Goal: Task Accomplishment & Management: Complete application form

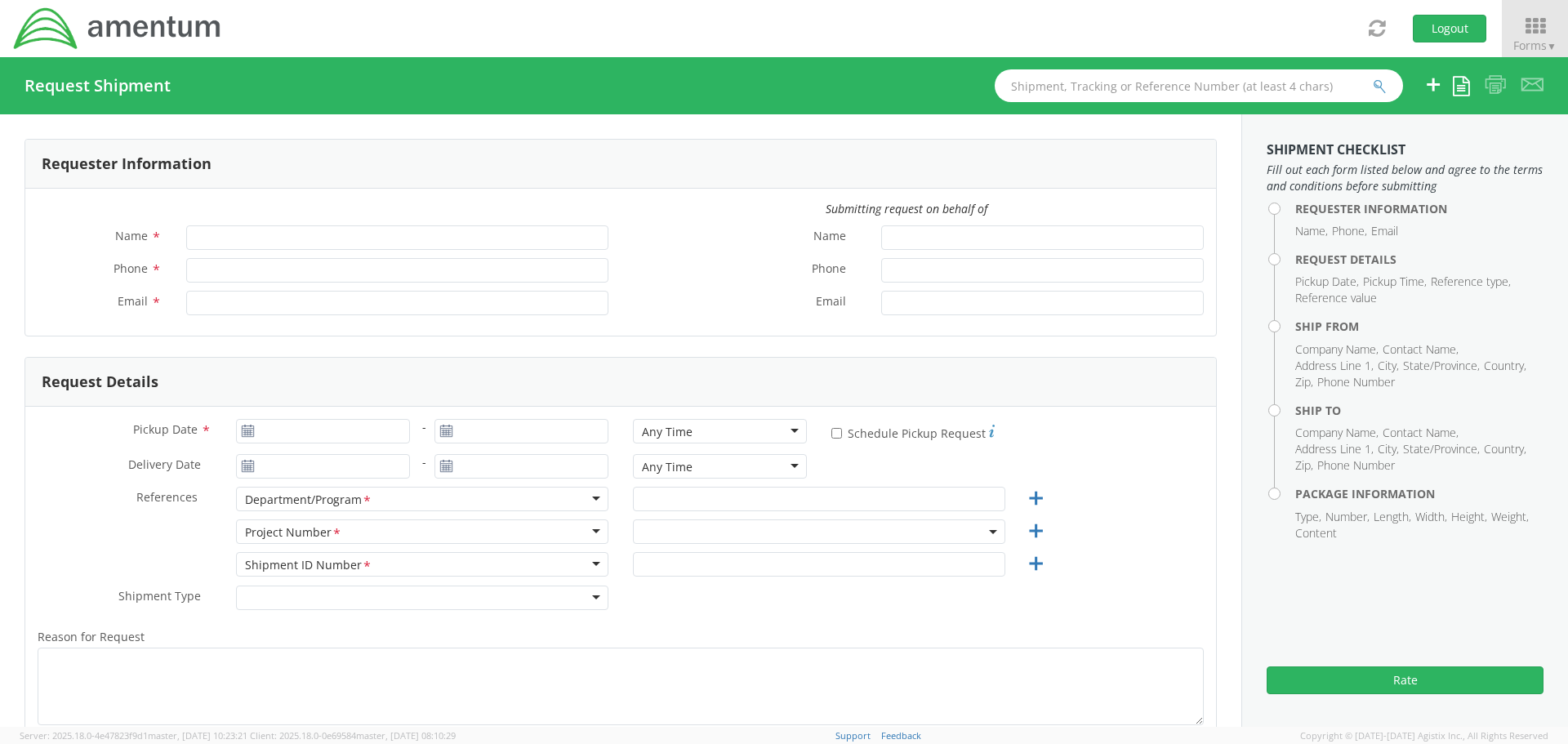
type input "[PERSON_NAME]"
type input "[PHONE_NUMBER]"
type input "[PERSON_NAME][EMAIL_ADDRESS][PERSON_NAME][DOMAIN_NAME]"
select select "ADMN.100123.SVDSK"
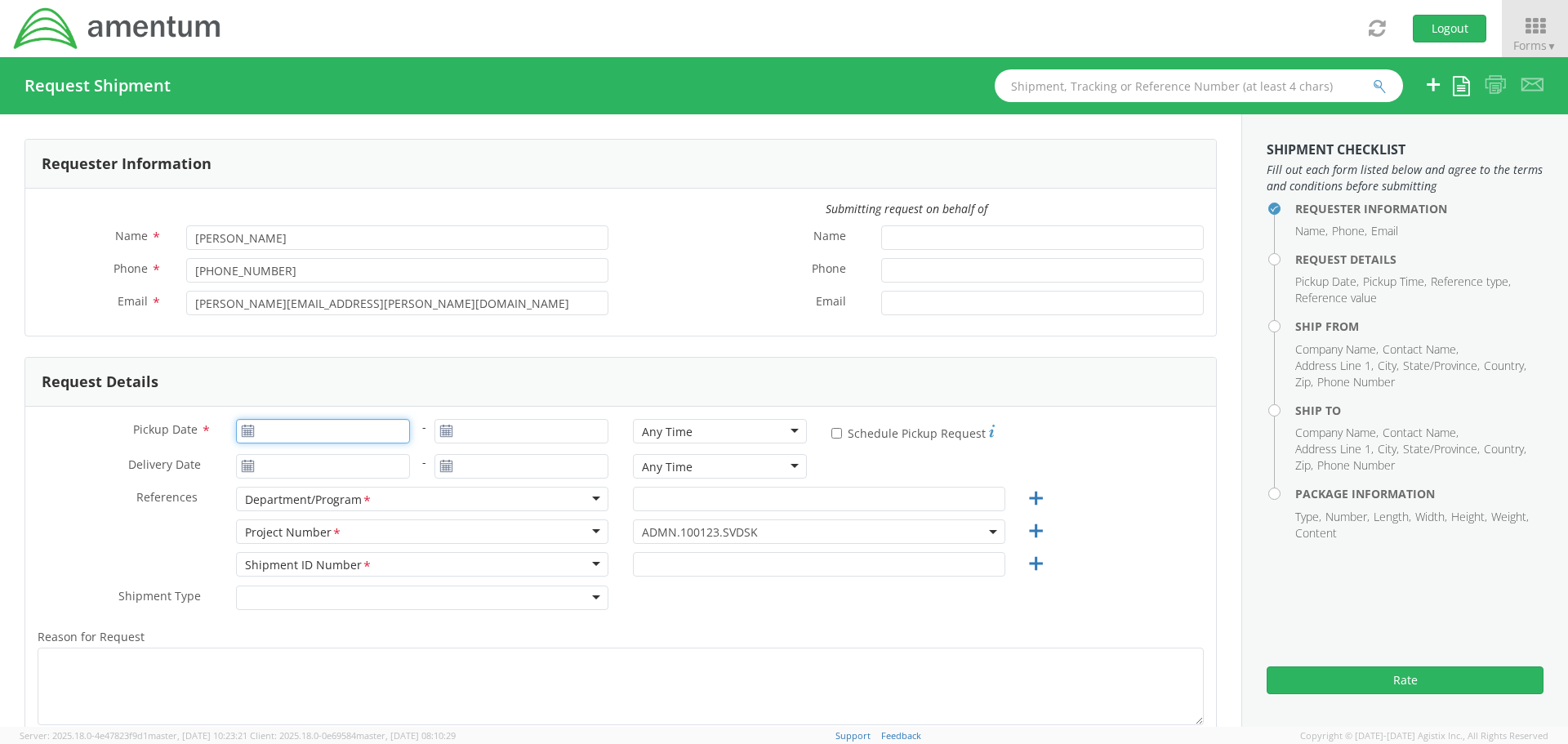
type input "[DATE]"
click at [315, 429] on input "[DATE]" at bounding box center [323, 430] width 174 height 25
click at [320, 506] on td "2" at bounding box center [317, 510] width 28 height 25
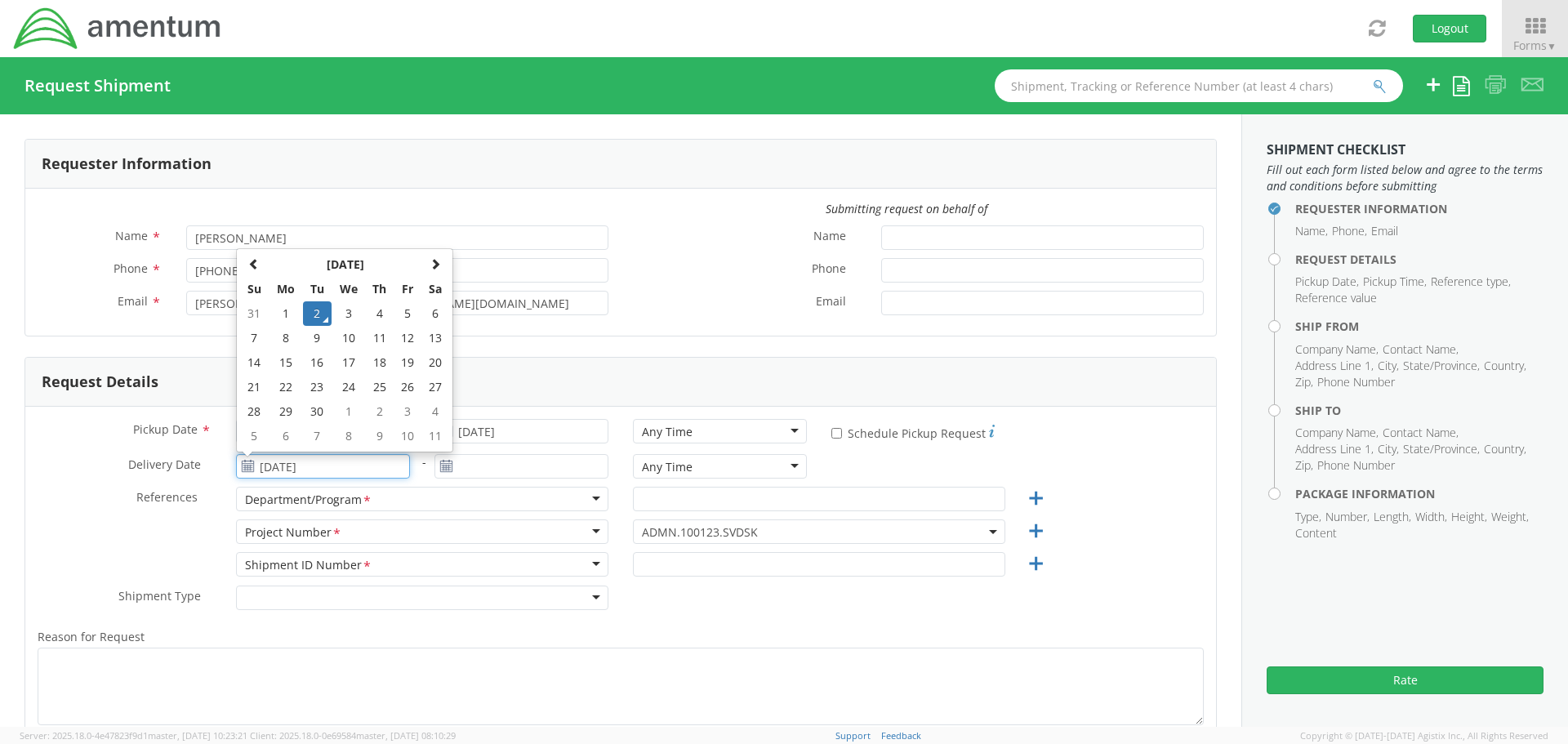
click at [294, 464] on input "[DATE]" at bounding box center [323, 466] width 174 height 25
click at [349, 315] on td "3" at bounding box center [348, 313] width 34 height 25
type input "[DATE]"
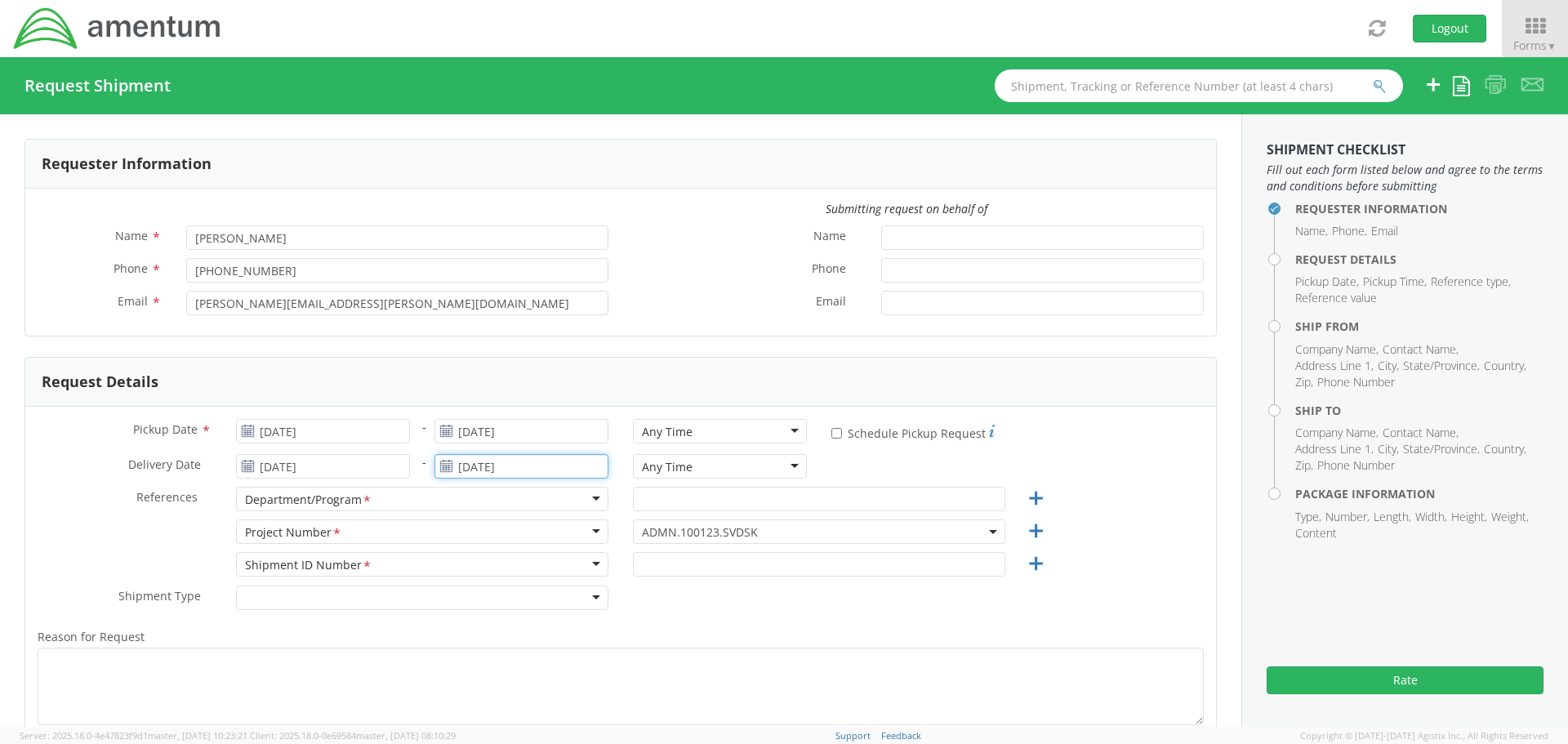
click at [522, 467] on input "[DATE]" at bounding box center [521, 466] width 174 height 25
click at [540, 313] on td "3" at bounding box center [547, 313] width 34 height 25
type input "[DATE]"
click at [716, 496] on input "text" at bounding box center [819, 498] width 373 height 25
paste input "CLS Transit"
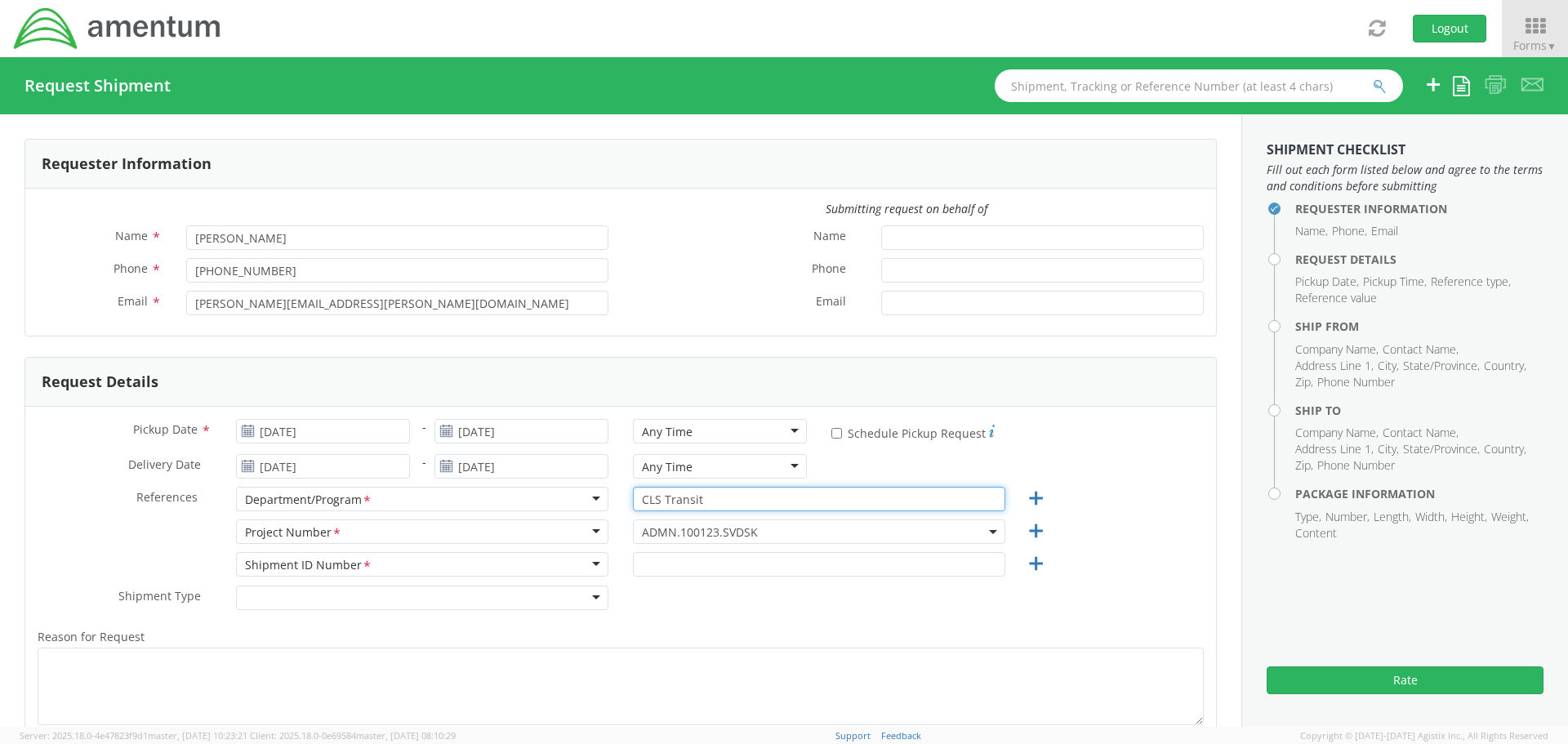
type input "CLS Transit"
click at [652, 527] on span "ADMN.100123.SVDSK" at bounding box center [819, 532] width 354 height 16
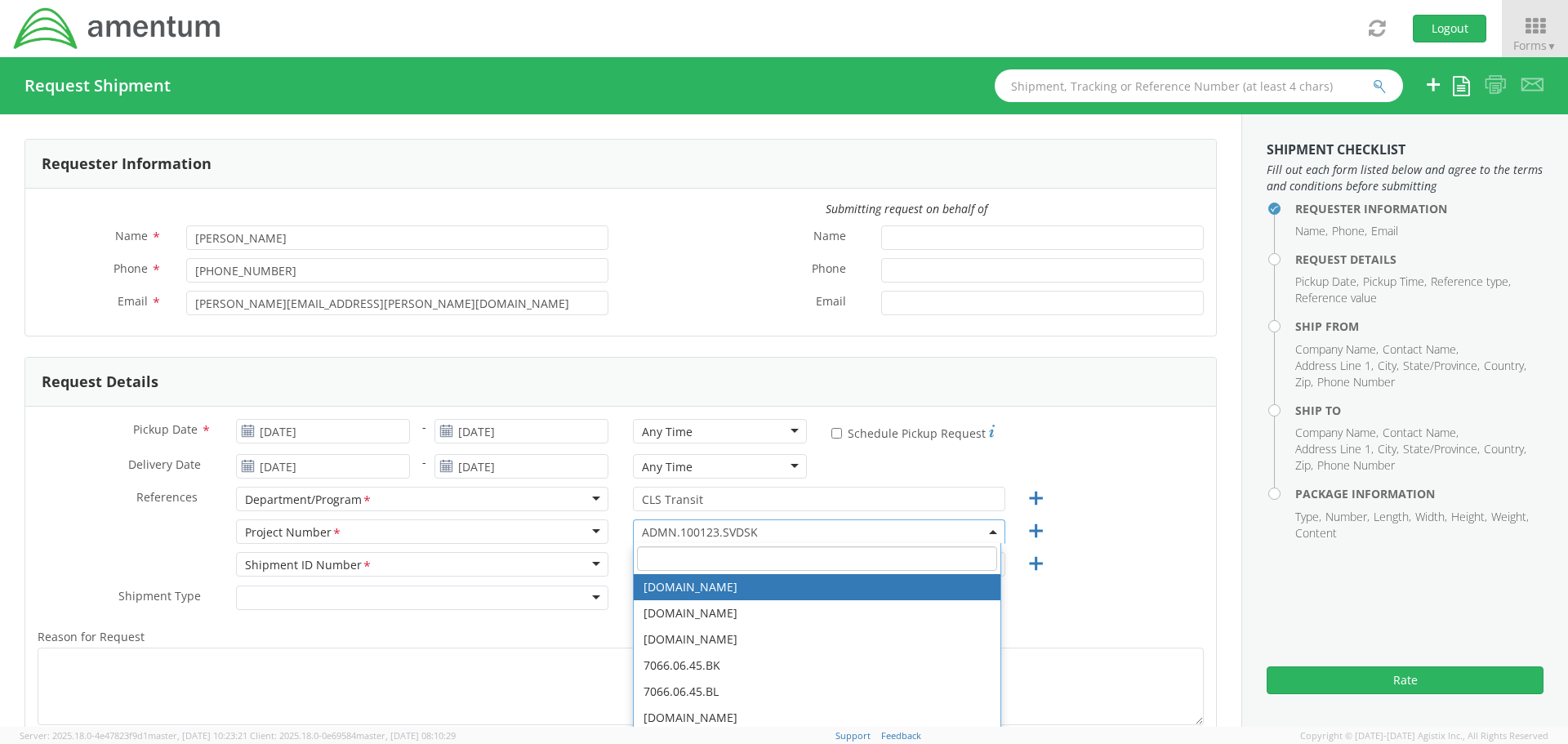
click at [645, 551] on input "search" at bounding box center [817, 558] width 360 height 25
paste input "OVHD.600535.00PMO"
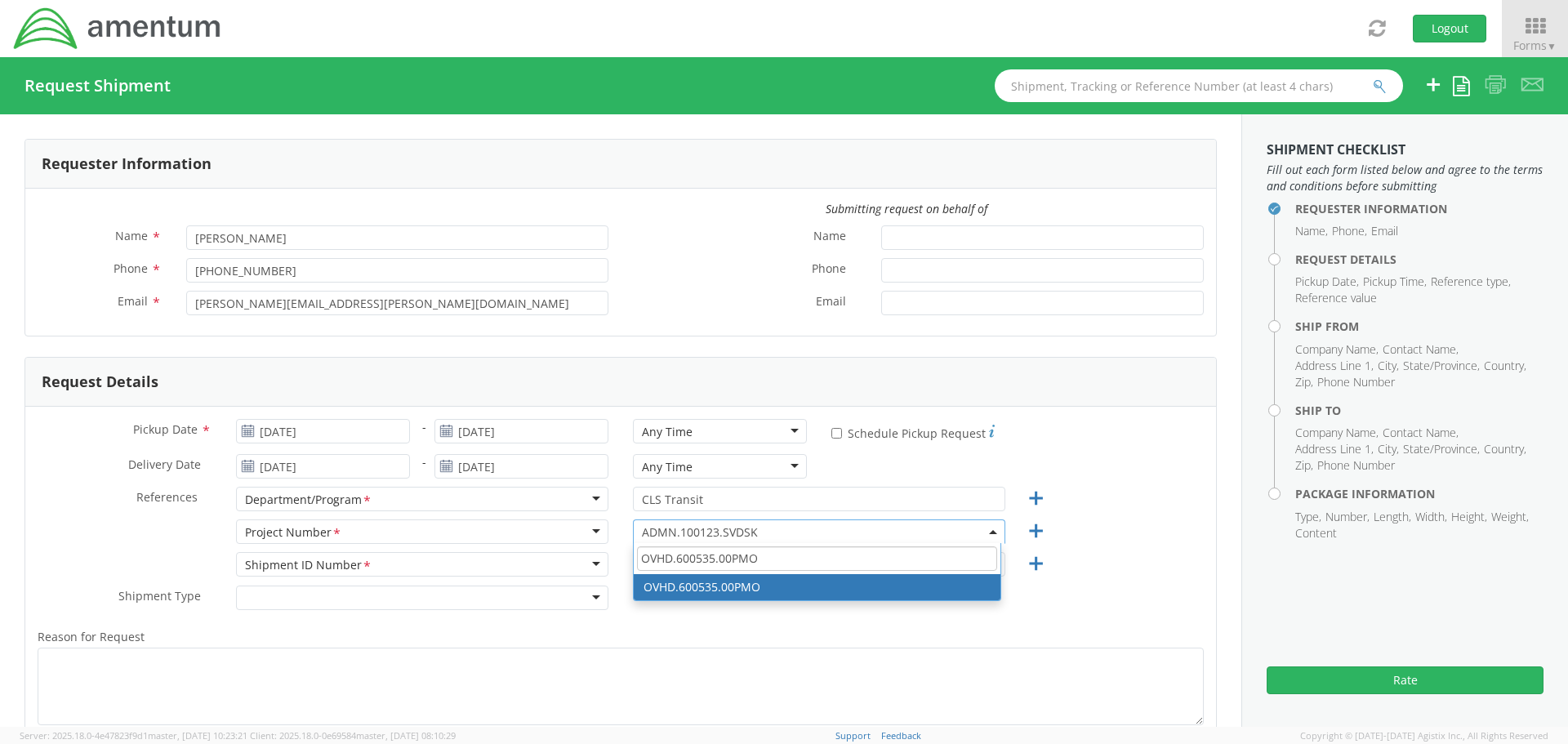
type input "OVHD.600535.00PMO"
select select "OVHD.600535.00PMO"
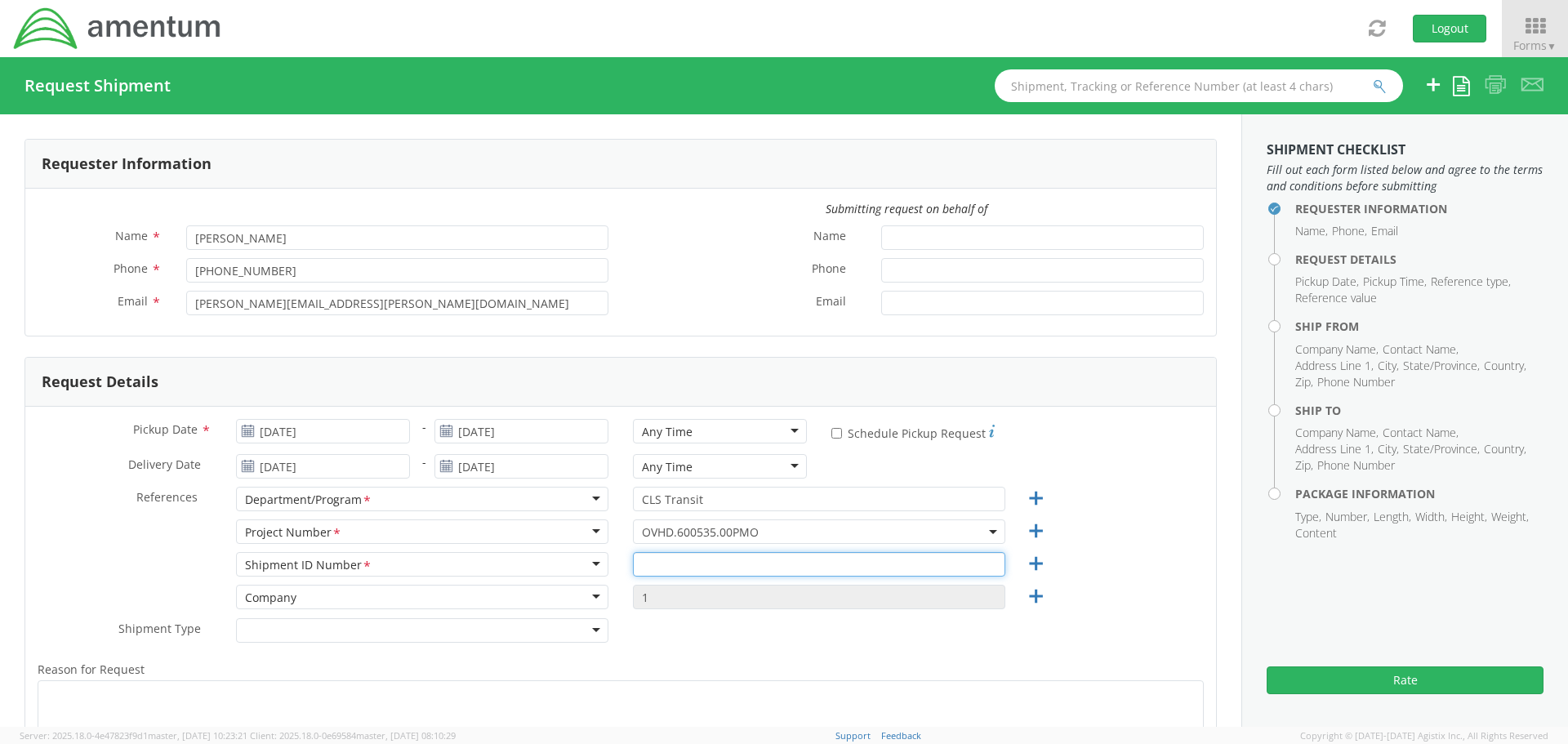
click at [721, 561] on input "text" at bounding box center [819, 564] width 373 height 25
type input "iNC0253581"
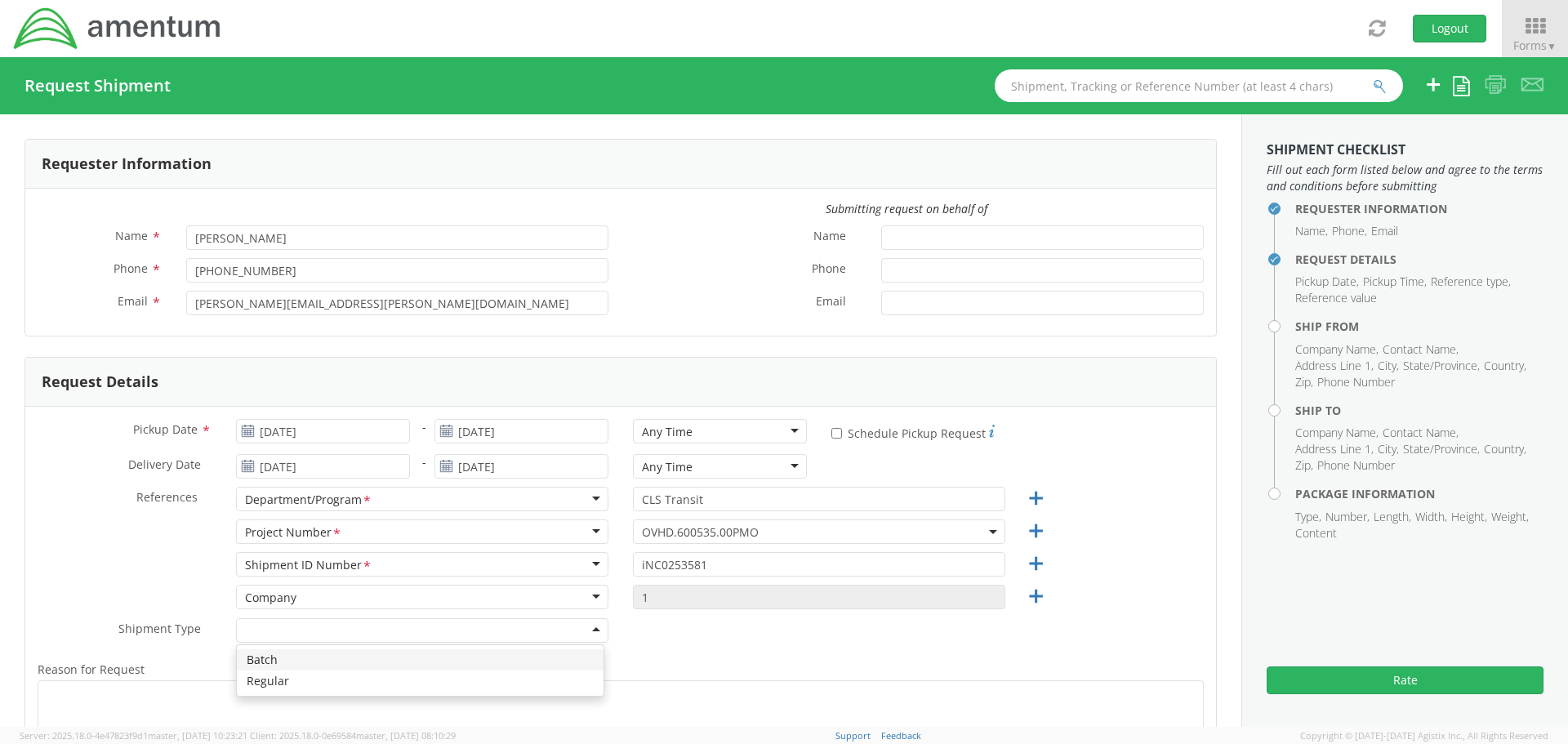
click at [452, 628] on div at bounding box center [423, 630] width 373 height 25
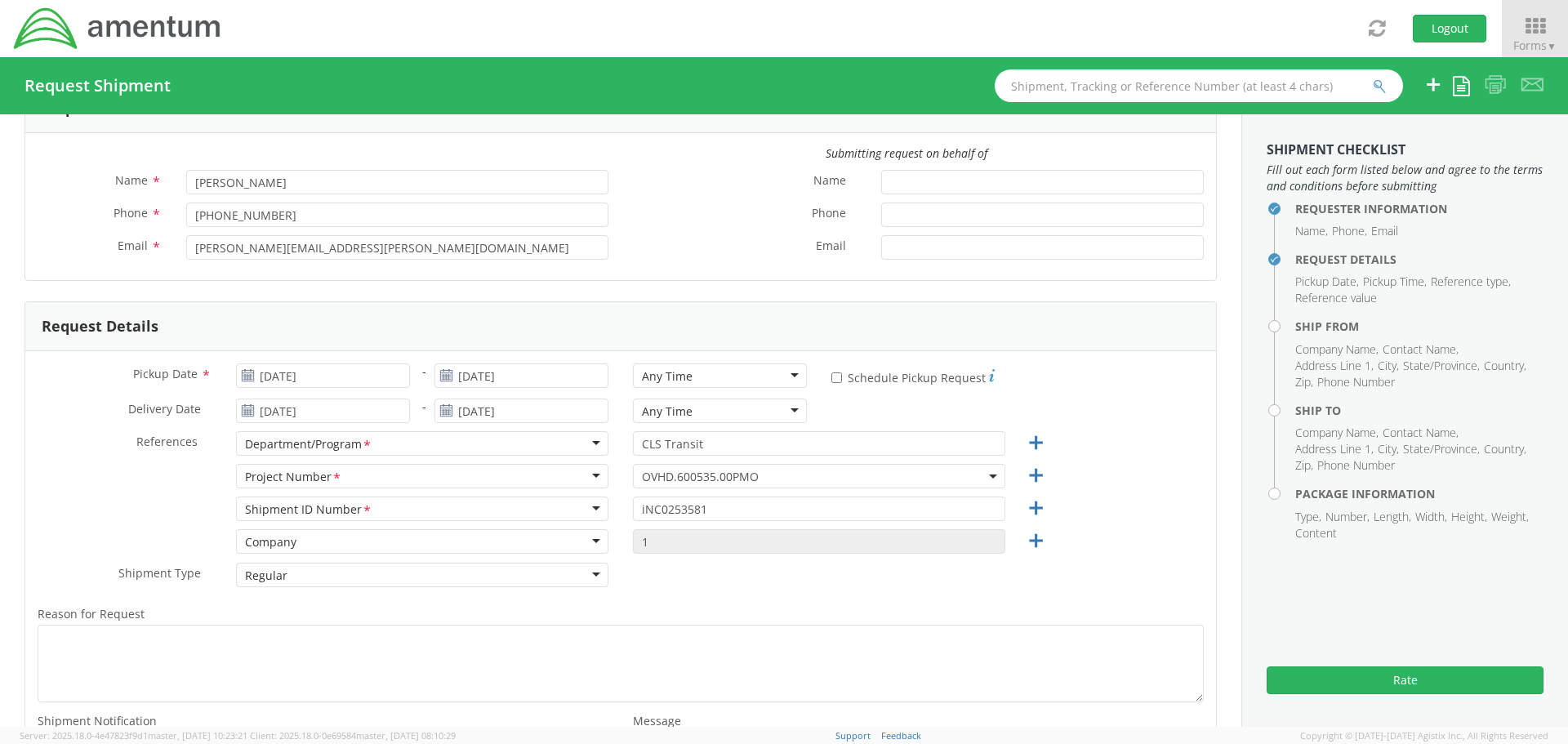
scroll to position [81, 0]
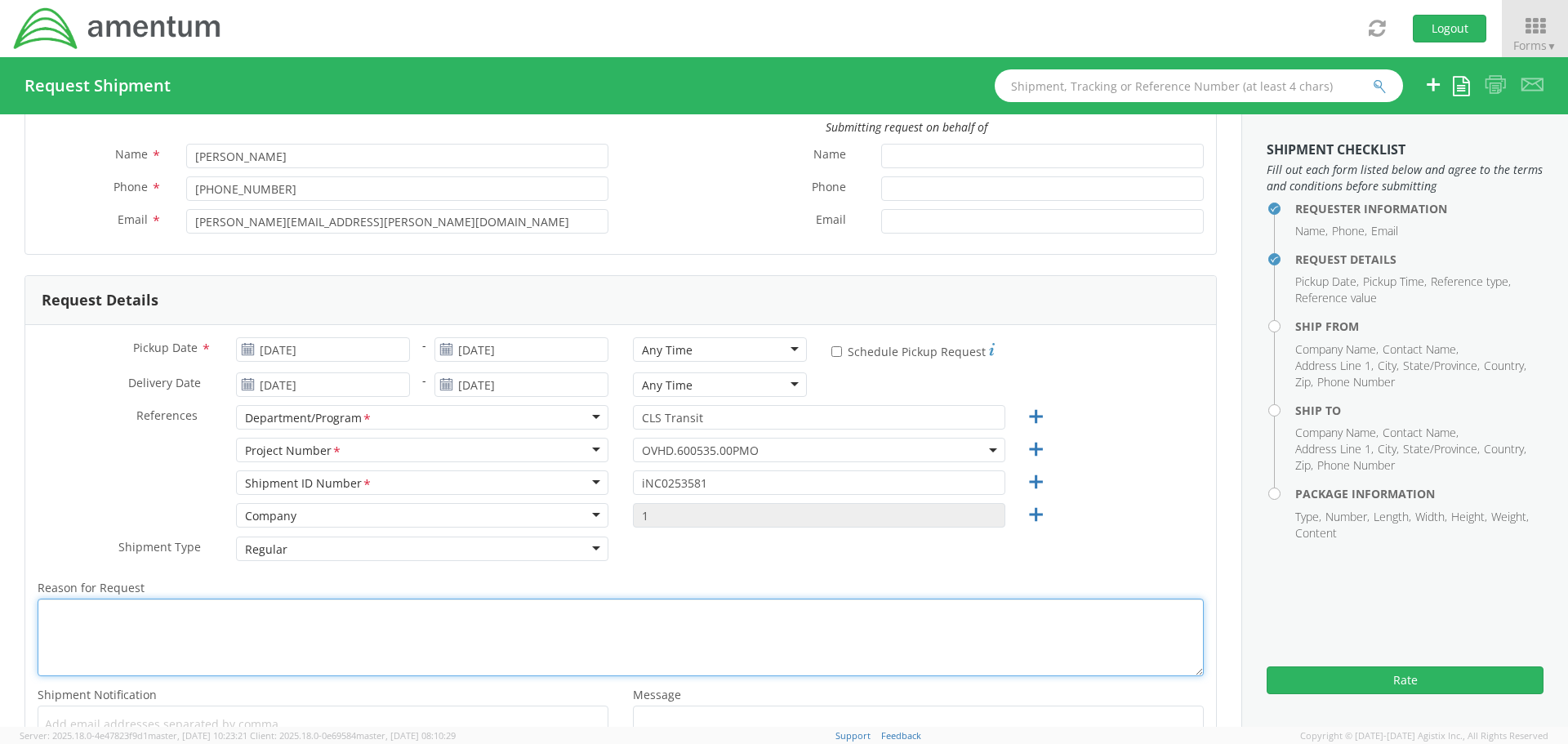
click at [419, 630] on textarea "Reason for Request *" at bounding box center [620, 637] width 1166 height 77
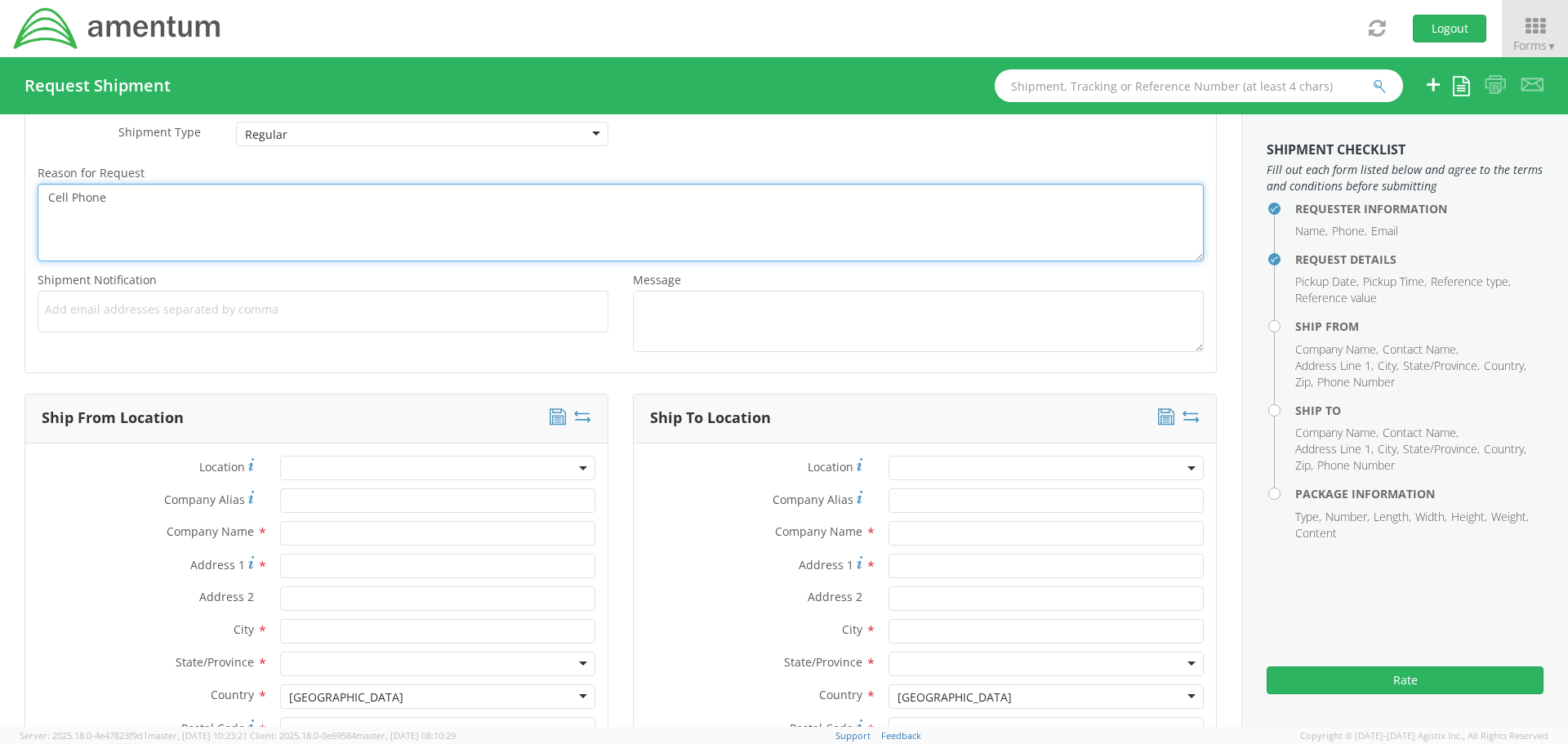
scroll to position [653, 0]
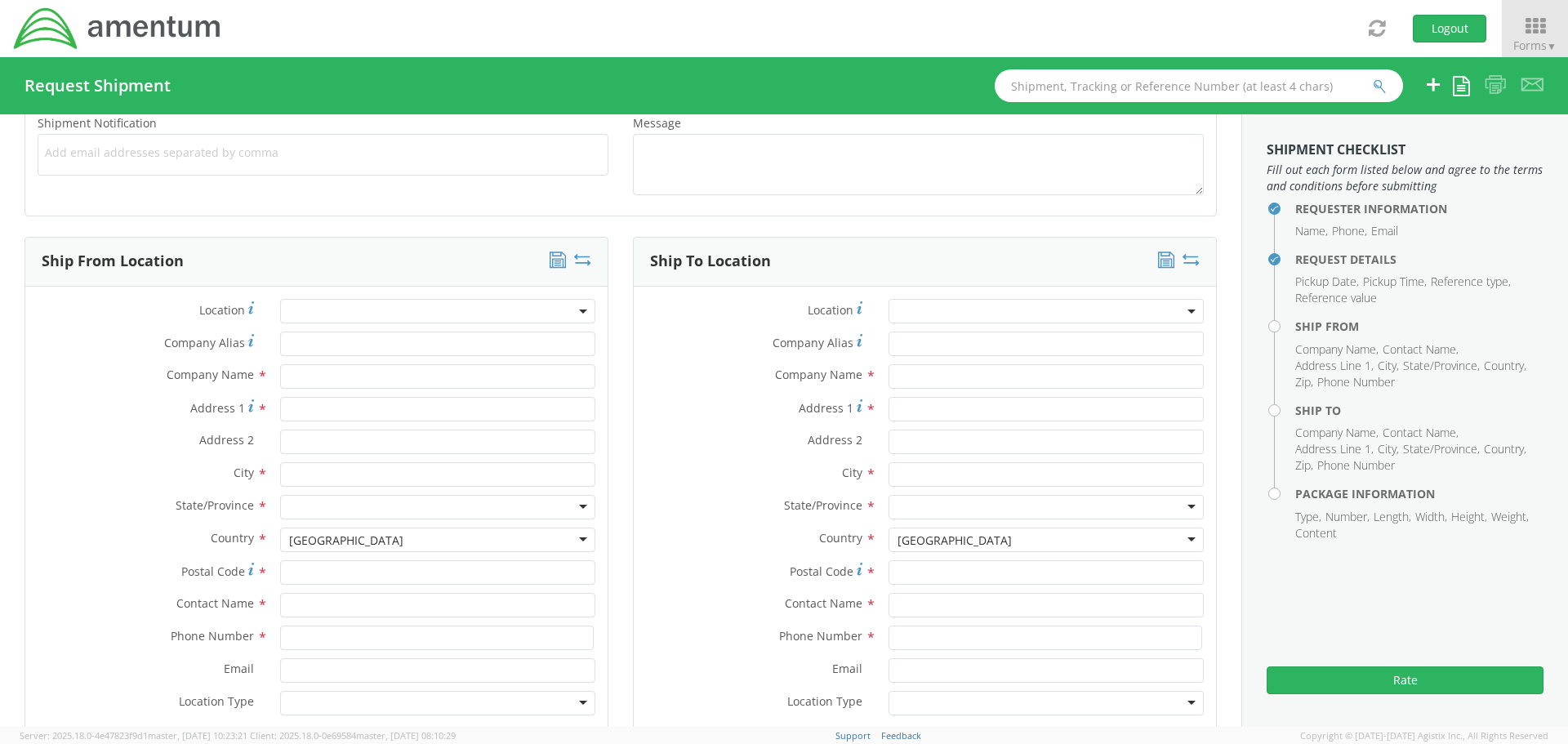
type textarea "Cell Phone"
click at [333, 415] on input "Address 1 *" at bounding box center [437, 409] width 315 height 25
click at [323, 380] on input "text" at bounding box center [437, 375] width 315 height 25
type input "Amentum"
type input "19713 Midas Court"
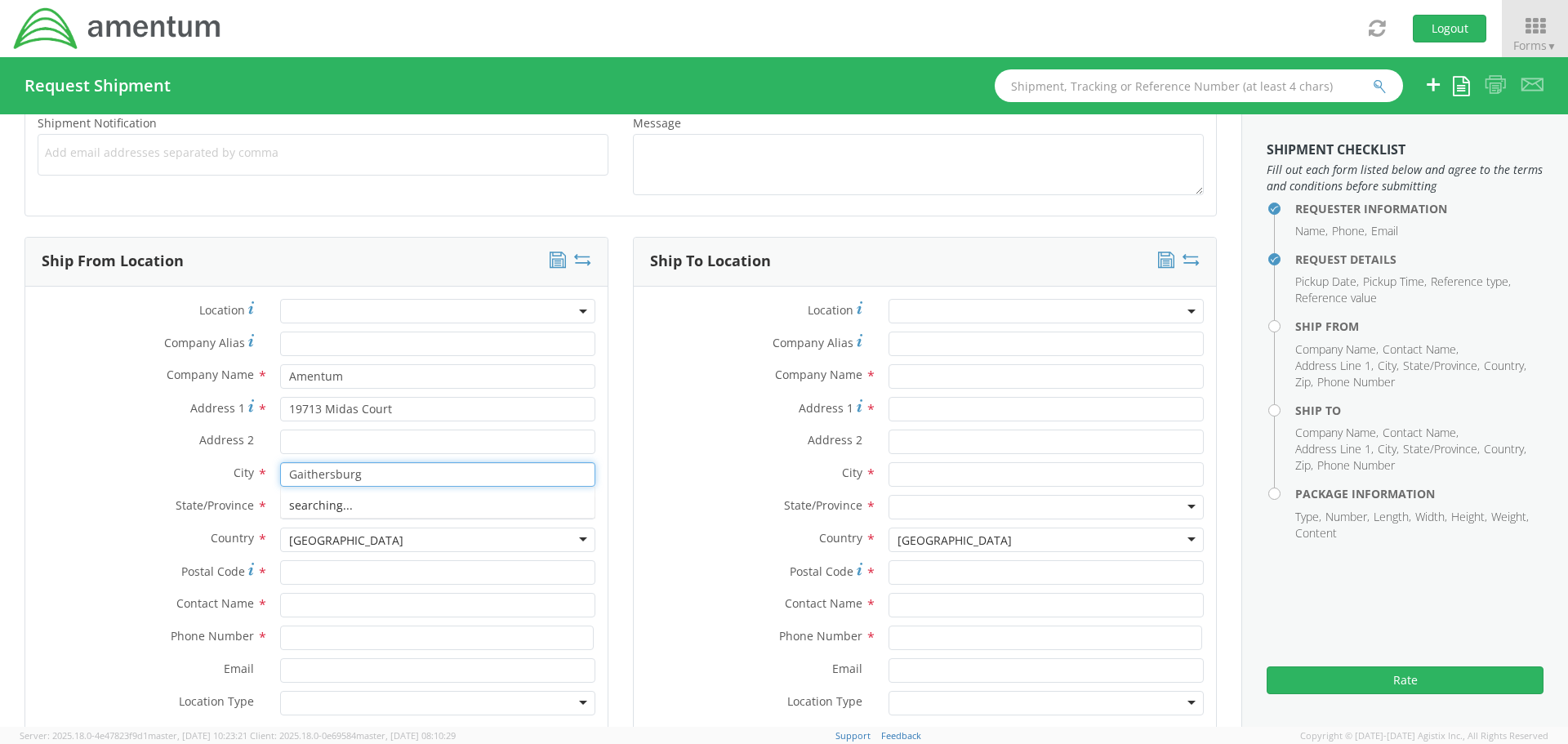
type input "Gaithersburg"
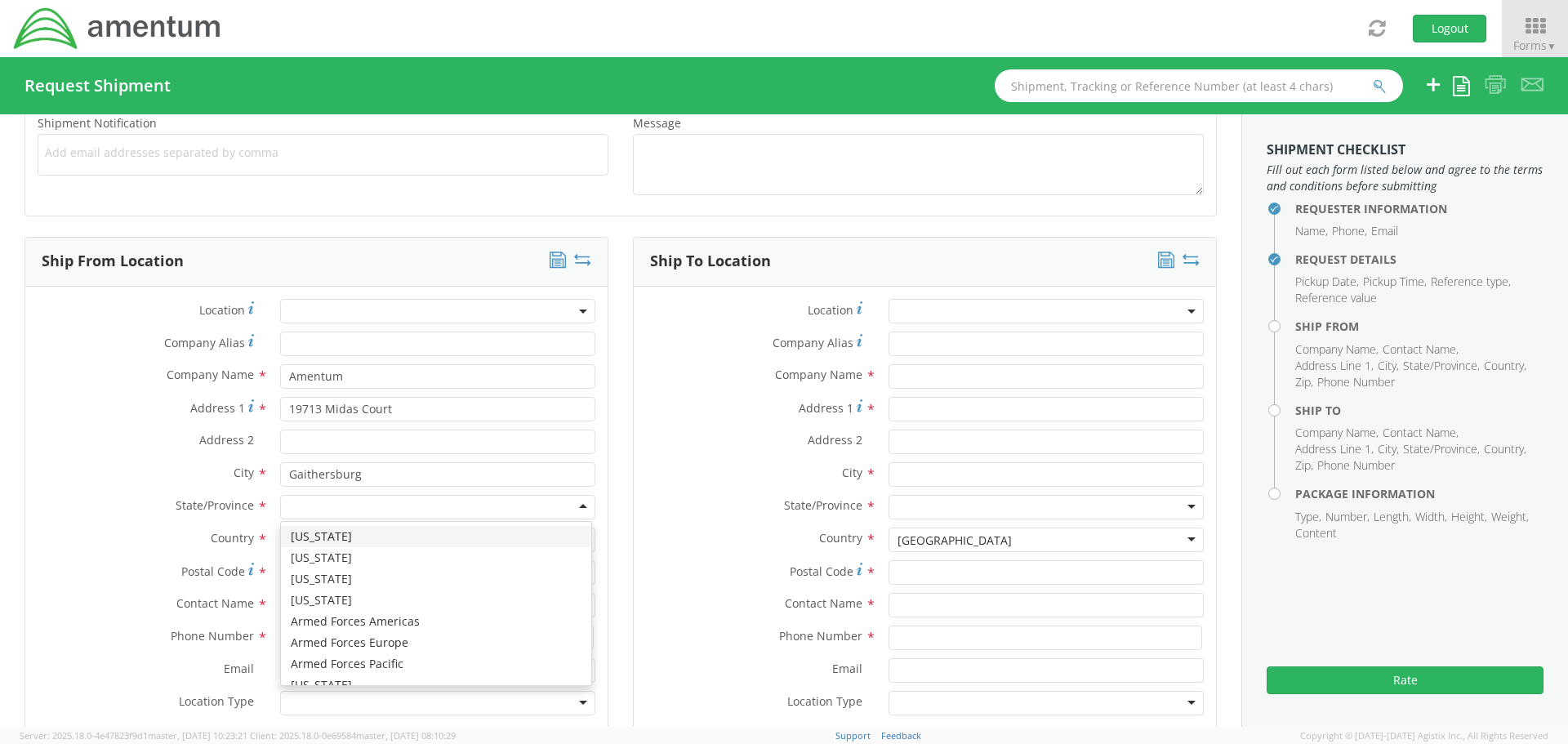
type input "M"
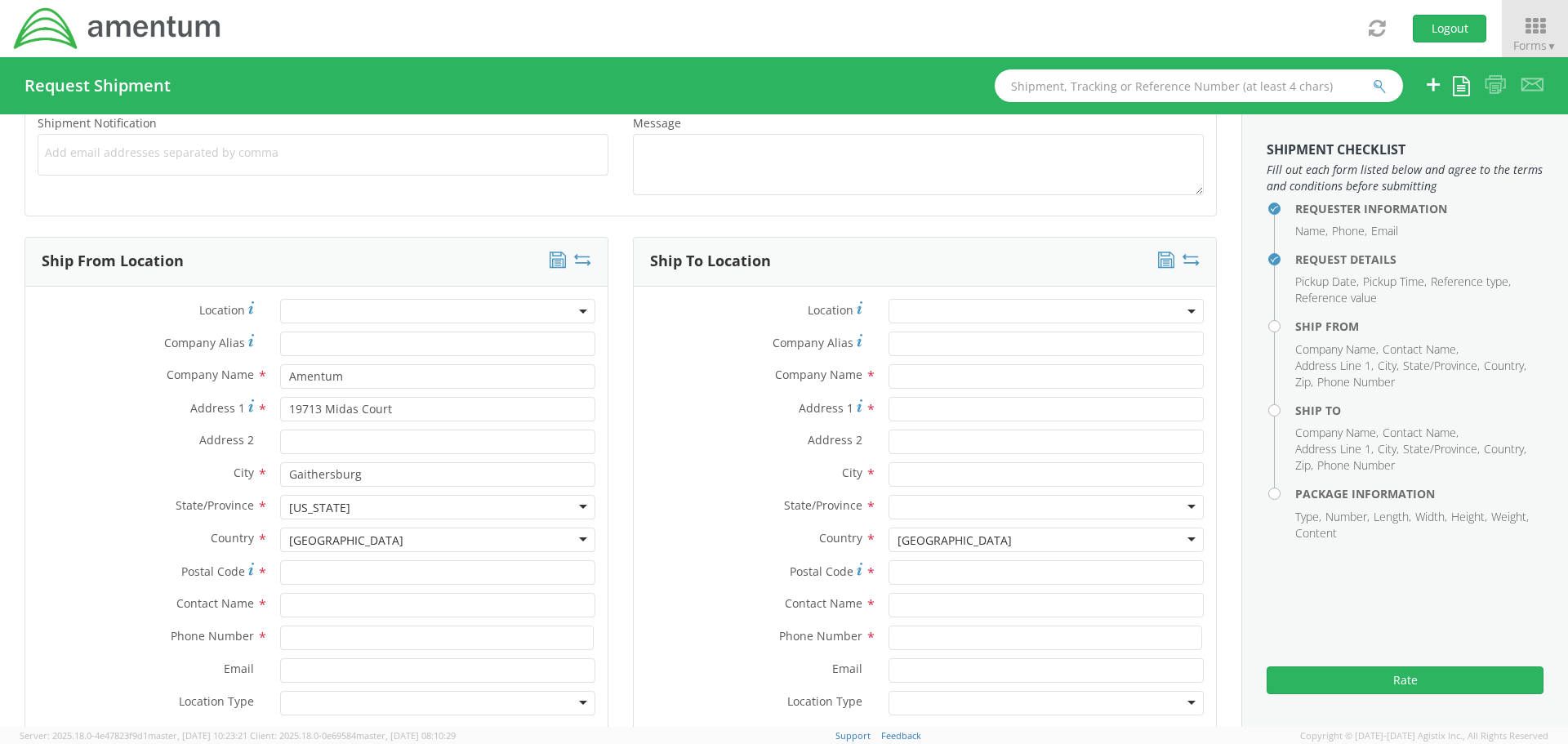
scroll to position [0, 0]
click at [304, 576] on input "Postal Code *" at bounding box center [437, 571] width 315 height 25
type input "20879"
click at [291, 605] on input "text" at bounding box center [437, 605] width 315 height 25
type input "[PERSON_NAME]"
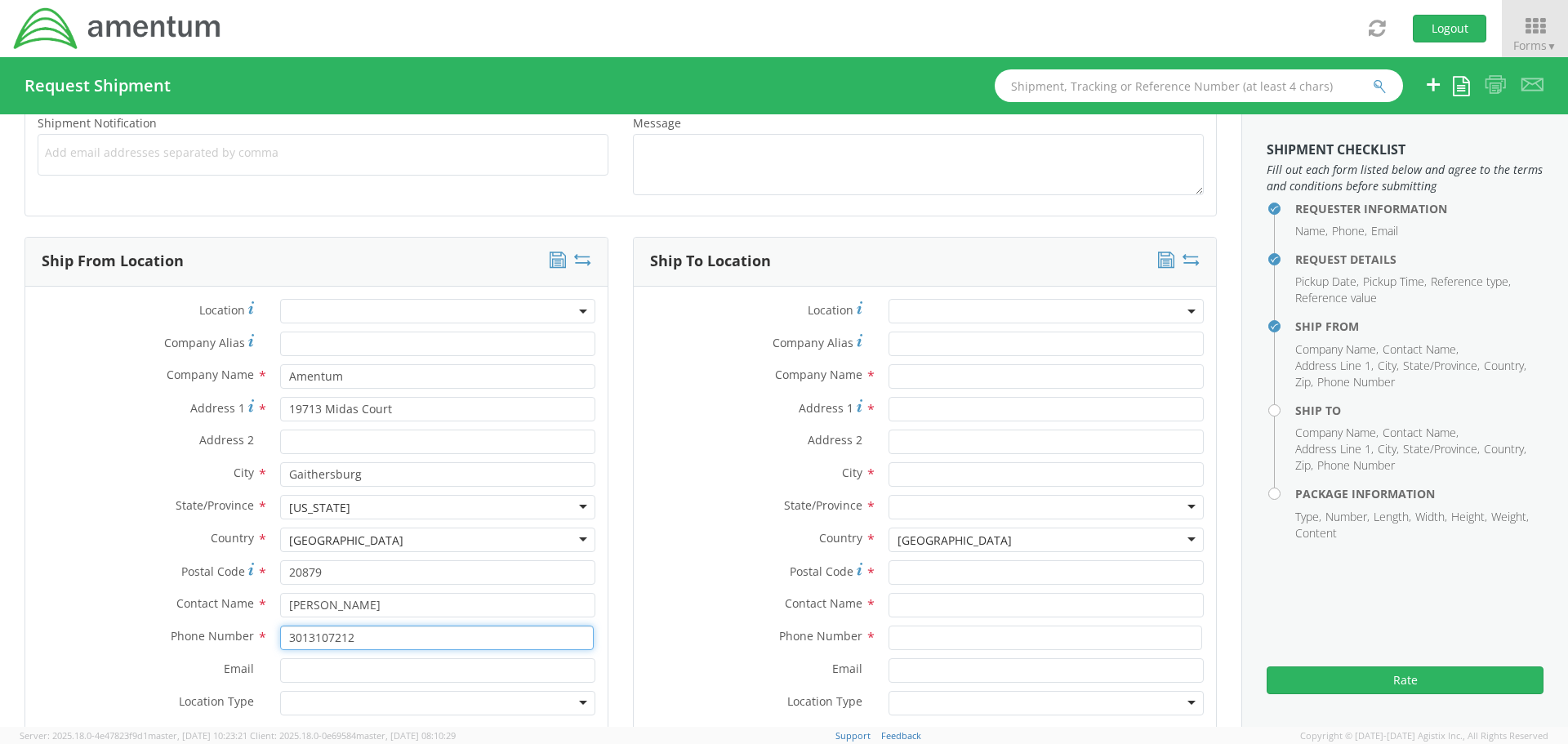
type input "3013107212"
click at [315, 674] on input "Email *" at bounding box center [437, 670] width 315 height 25
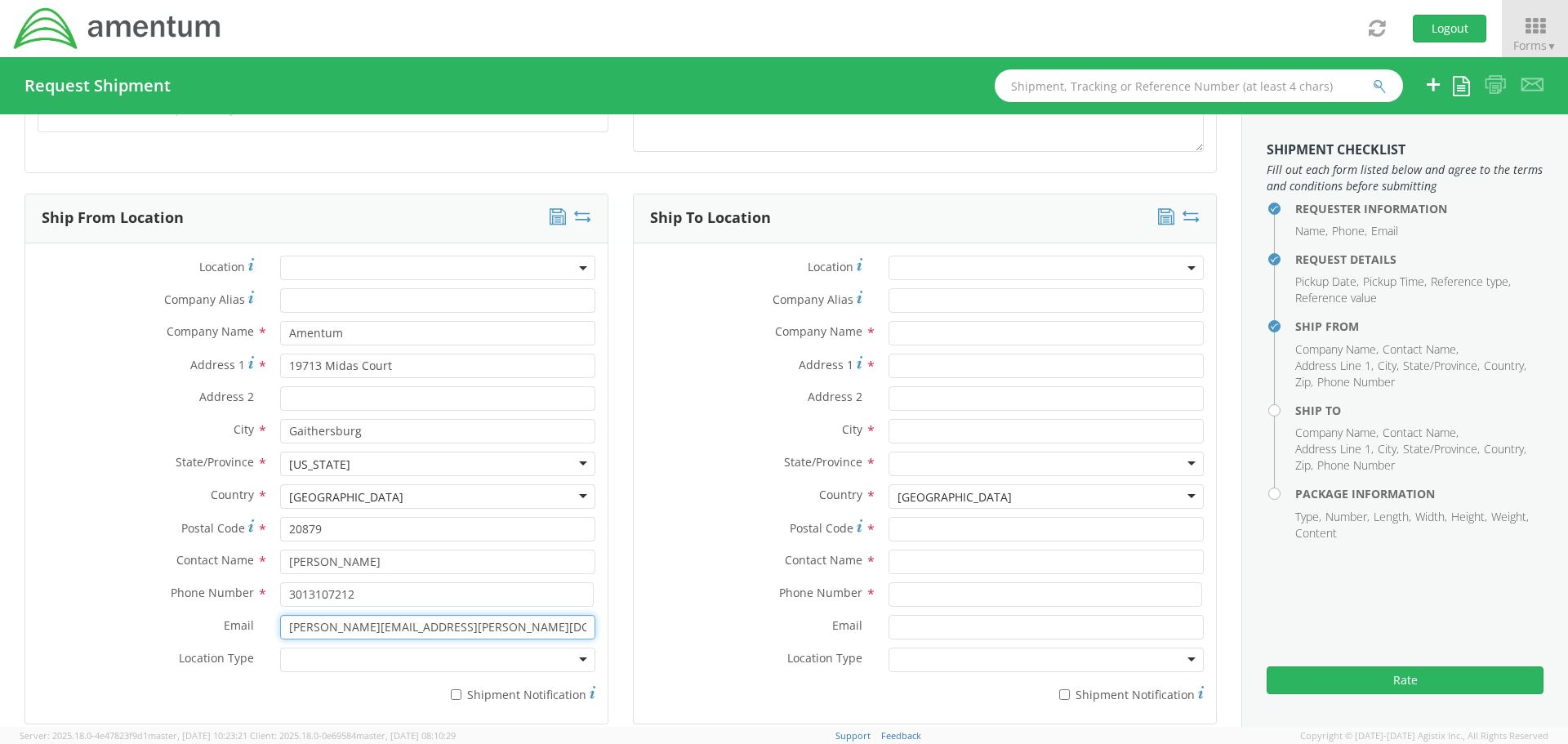
scroll to position [735, 0]
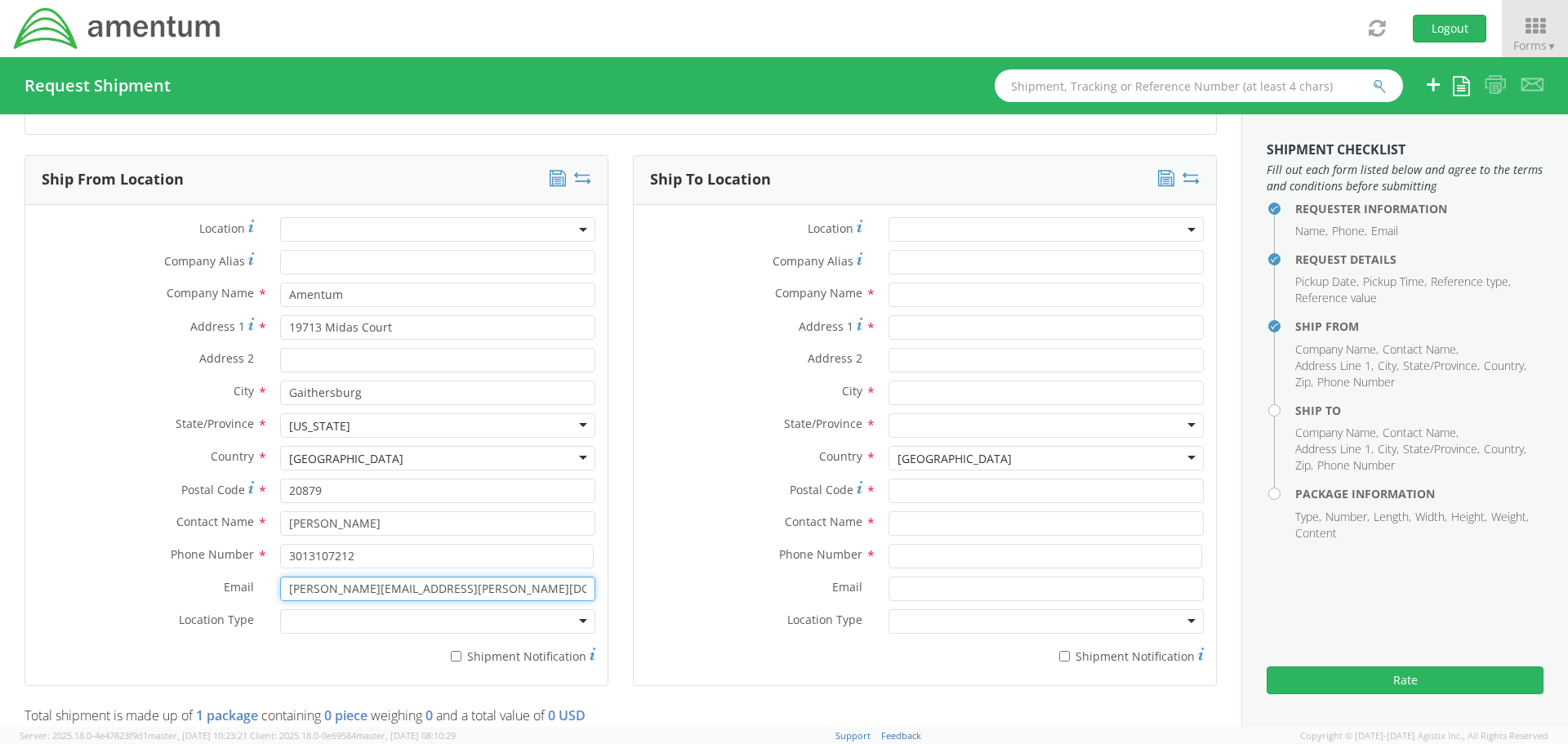
type input "[PERSON_NAME][EMAIL_ADDRESS][PERSON_NAME][DOMAIN_NAME]"
click at [296, 622] on div at bounding box center [437, 620] width 315 height 25
click at [451, 656] on input "* Shipment Notification" at bounding box center [456, 656] width 11 height 11
checkbox input "true"
click at [1059, 656] on input "* Shipment Notification" at bounding box center [1064, 656] width 11 height 11
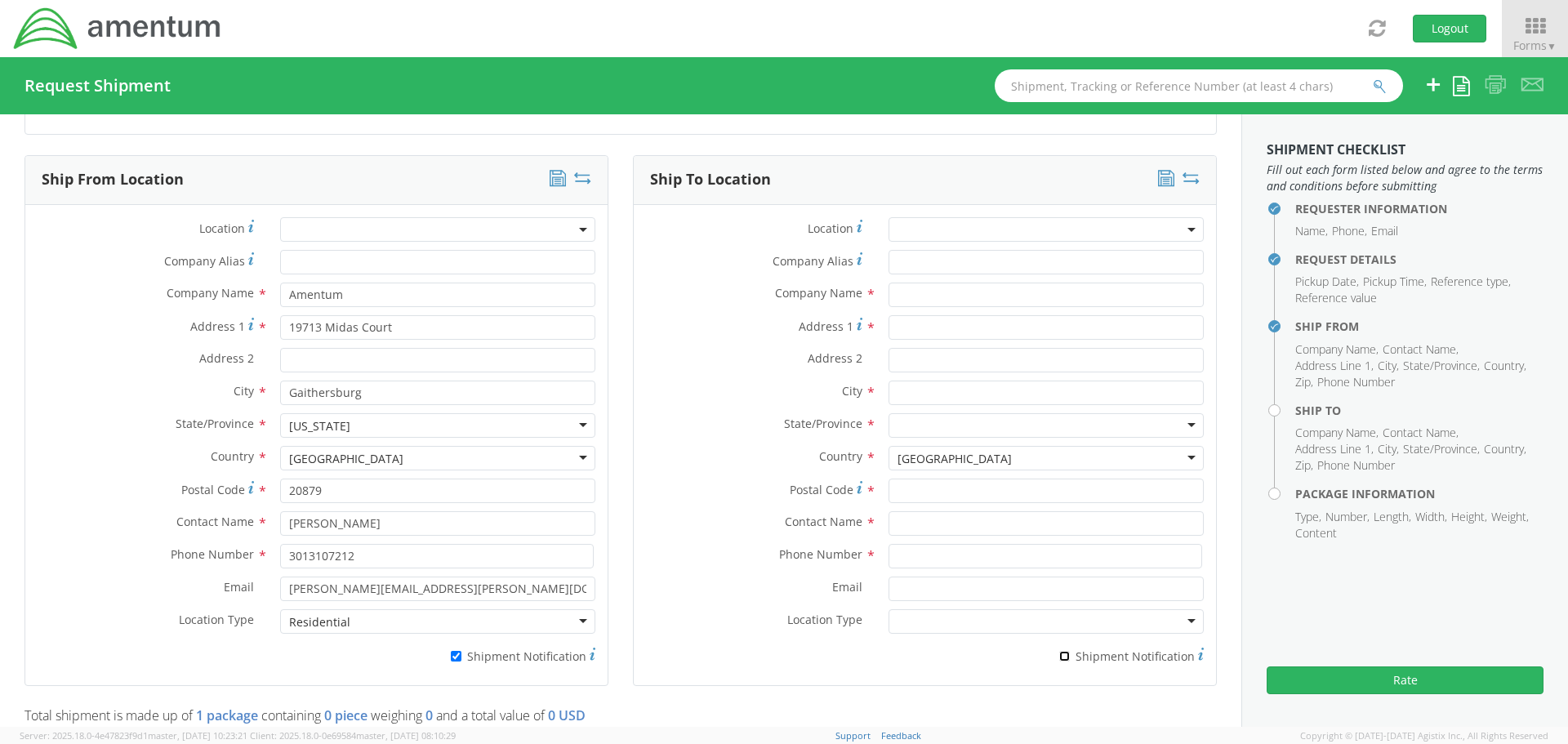
checkbox input "true"
click at [912, 292] on input "text" at bounding box center [1045, 294] width 315 height 25
type input "Amentum"
click at [924, 329] on input "Address 1 *" at bounding box center [1045, 326] width 315 height 25
paste input "[STREET_ADDRESS]"
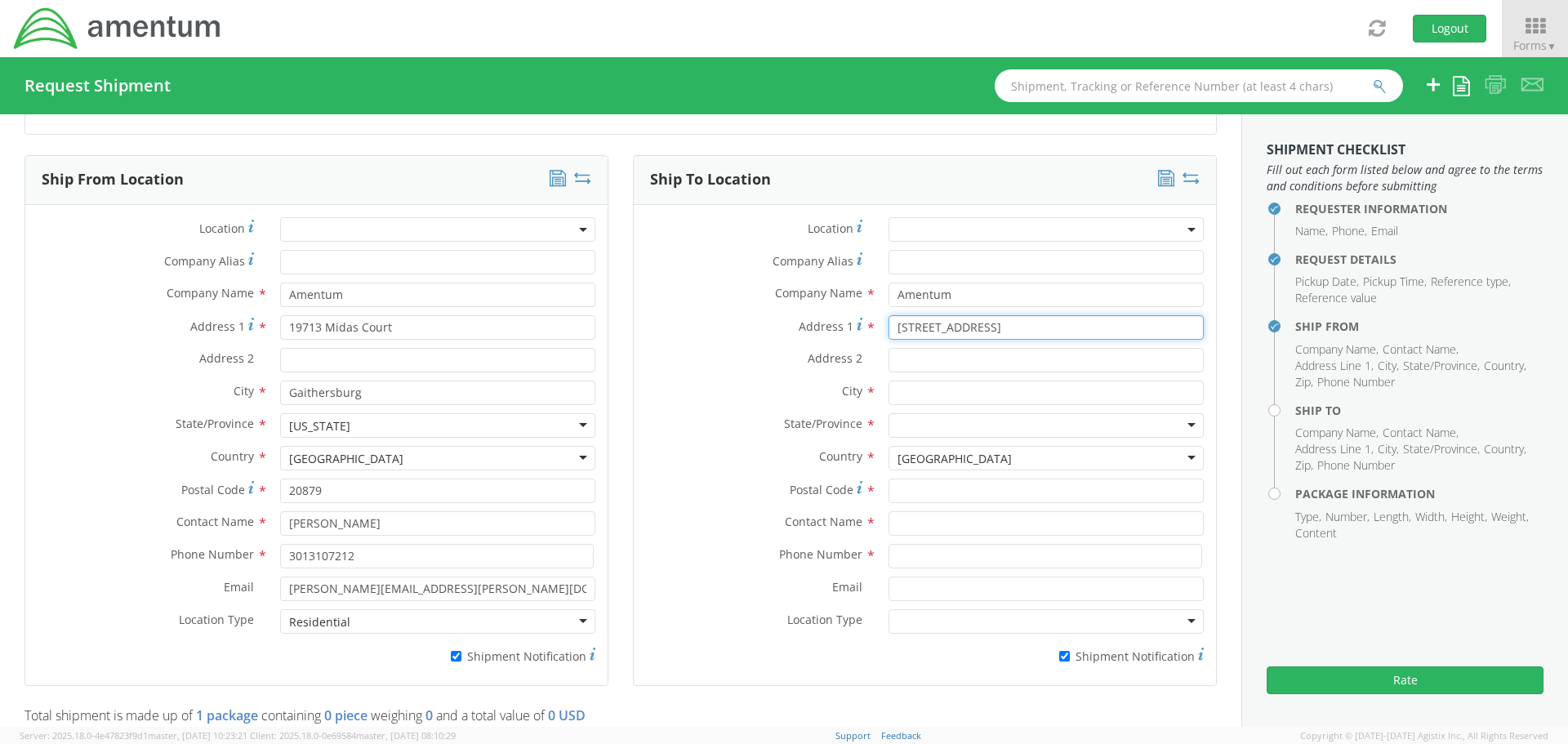
type input "[STREET_ADDRESS]"
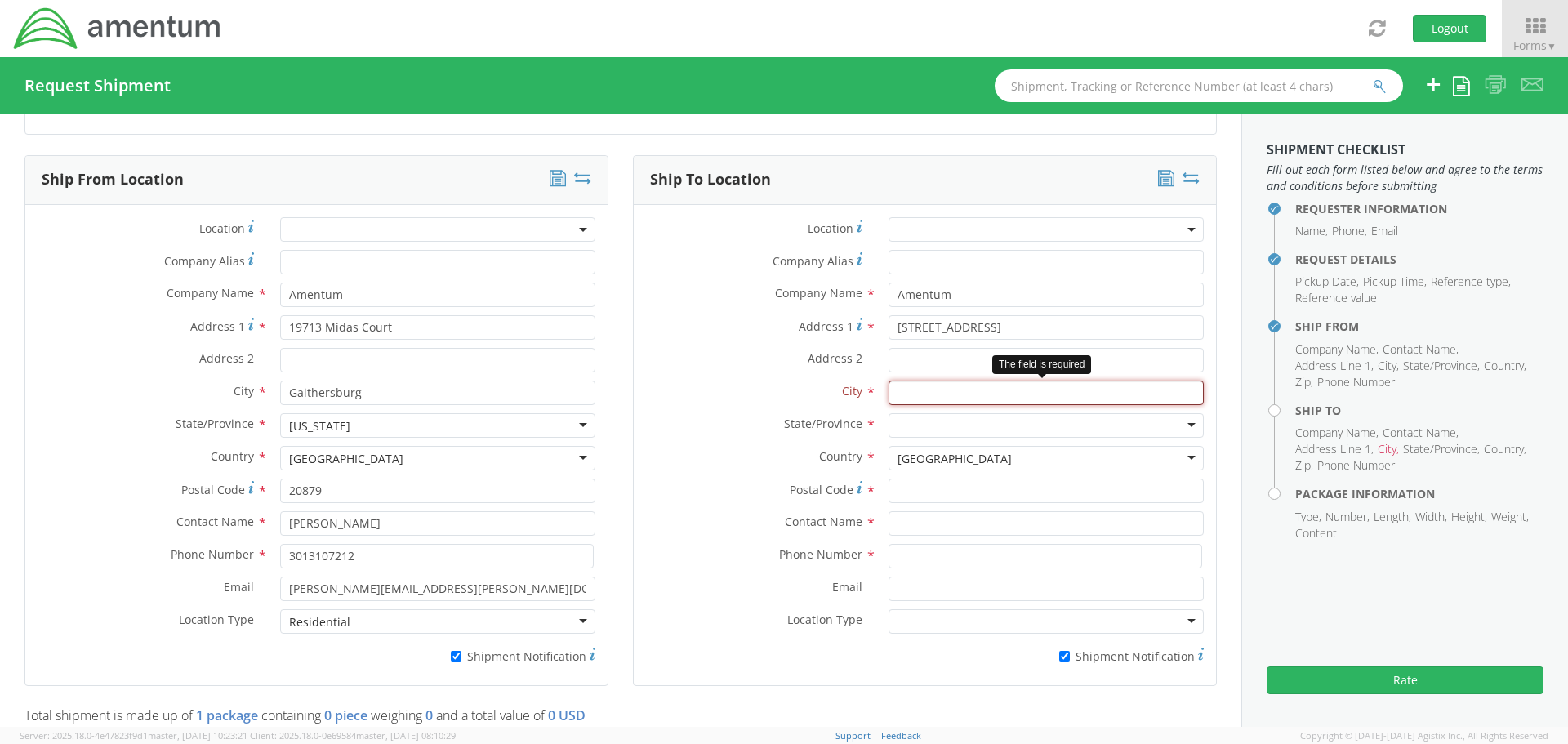
click at [905, 391] on input "text" at bounding box center [1045, 392] width 315 height 25
paste input "Dacula"
type input "Dacula"
click at [947, 425] on div at bounding box center [1045, 424] width 315 height 25
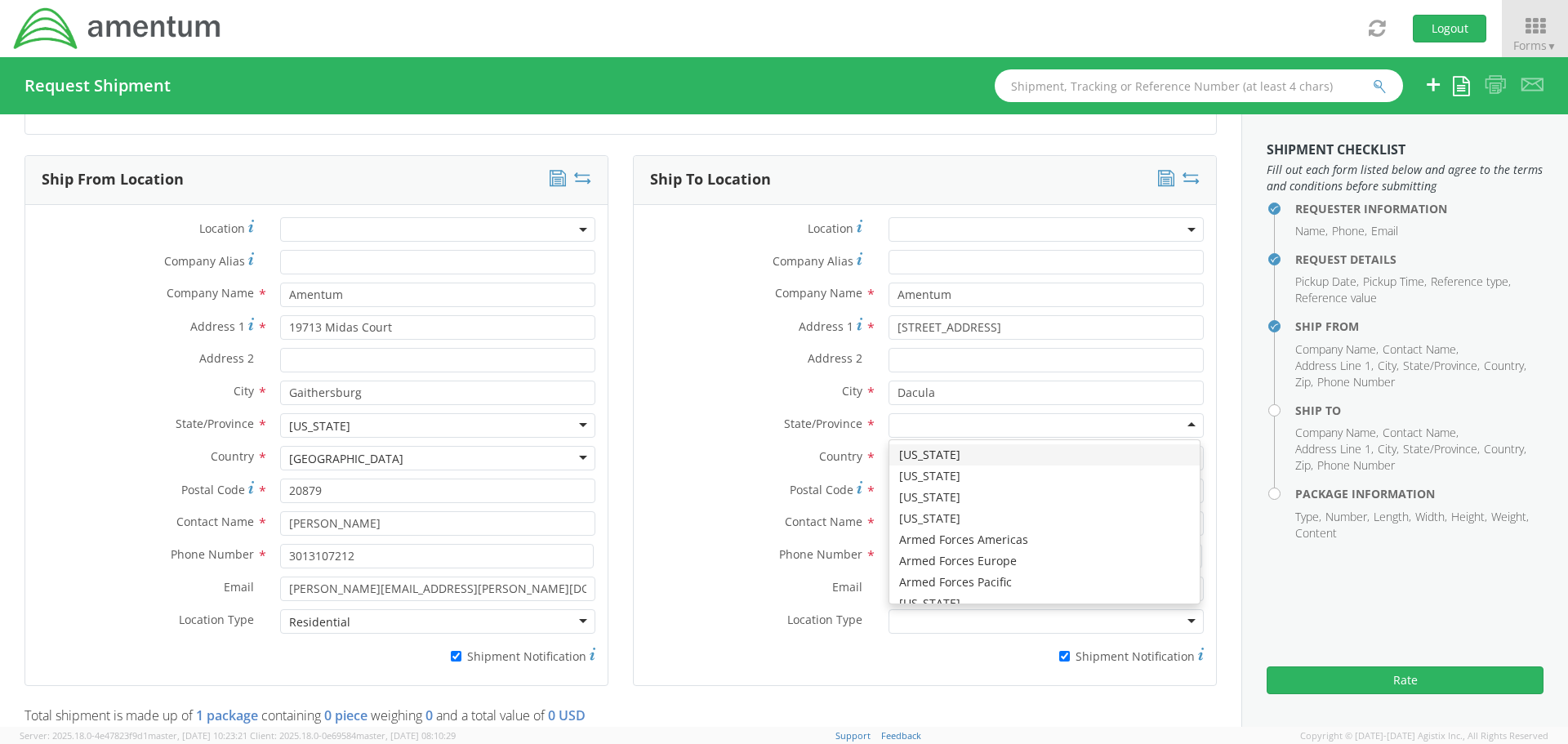
type input "g"
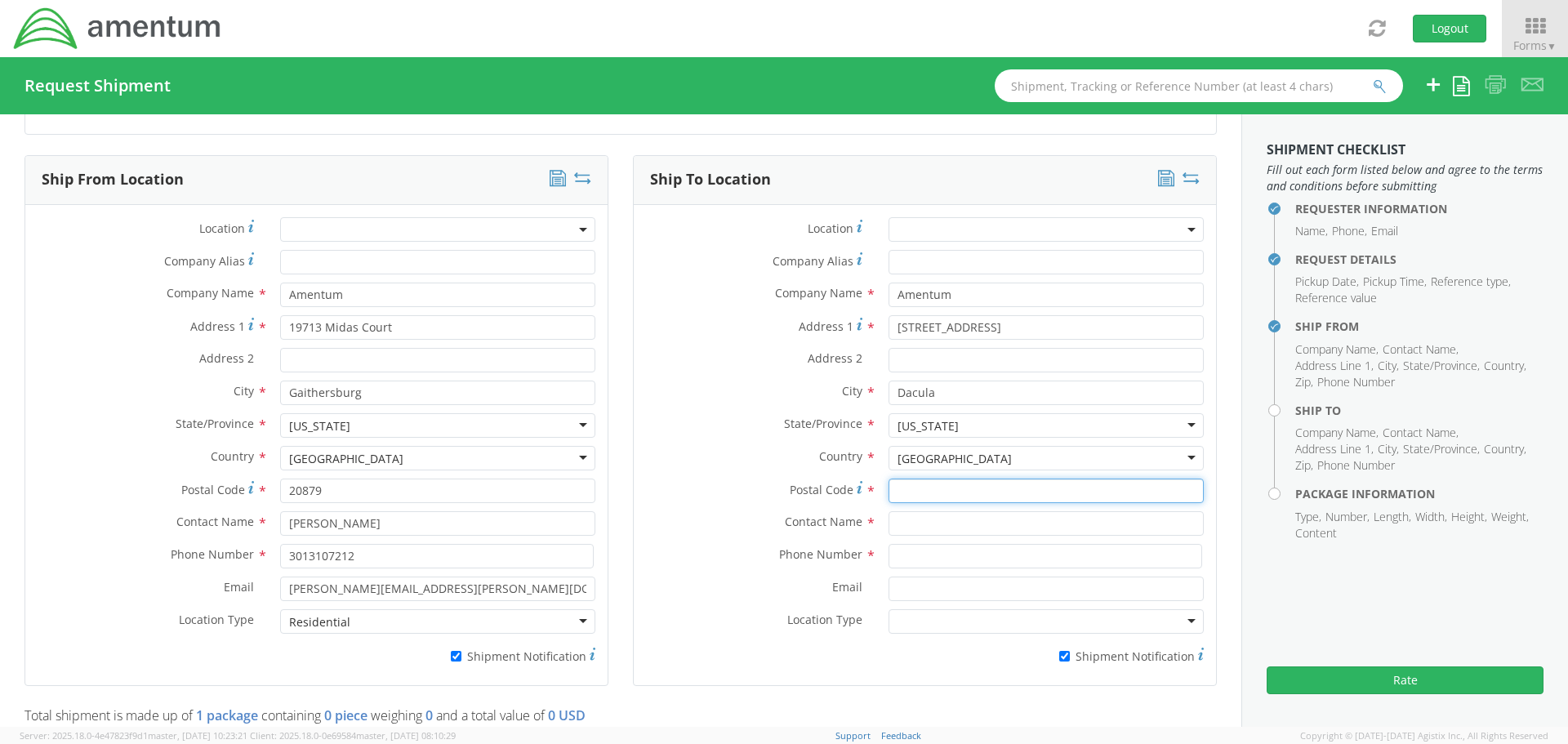
click at [917, 486] on input "Postal Code *" at bounding box center [1045, 490] width 315 height 25
type input "30019"
click at [923, 527] on input "text" at bounding box center [1045, 522] width 315 height 25
type input "[PERSON_NAME]"
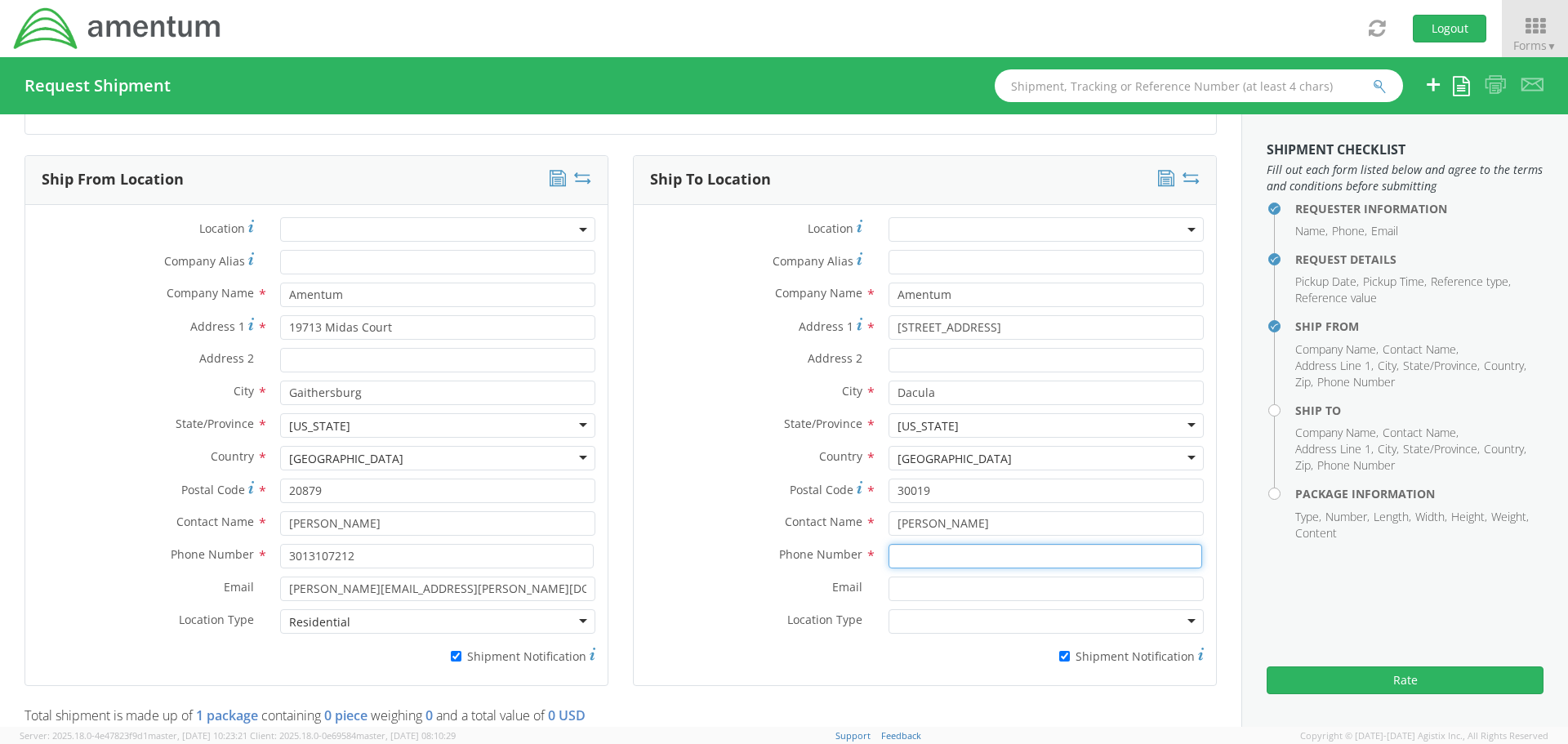
click at [893, 551] on input at bounding box center [1045, 556] width 314 height 25
type input "6782303750"
click at [918, 583] on input "Email *" at bounding box center [1045, 588] width 315 height 25
type input "M"
type input "[PERSON_NAME][EMAIL_ADDRESS][PERSON_NAME][DOMAIN_NAME]"
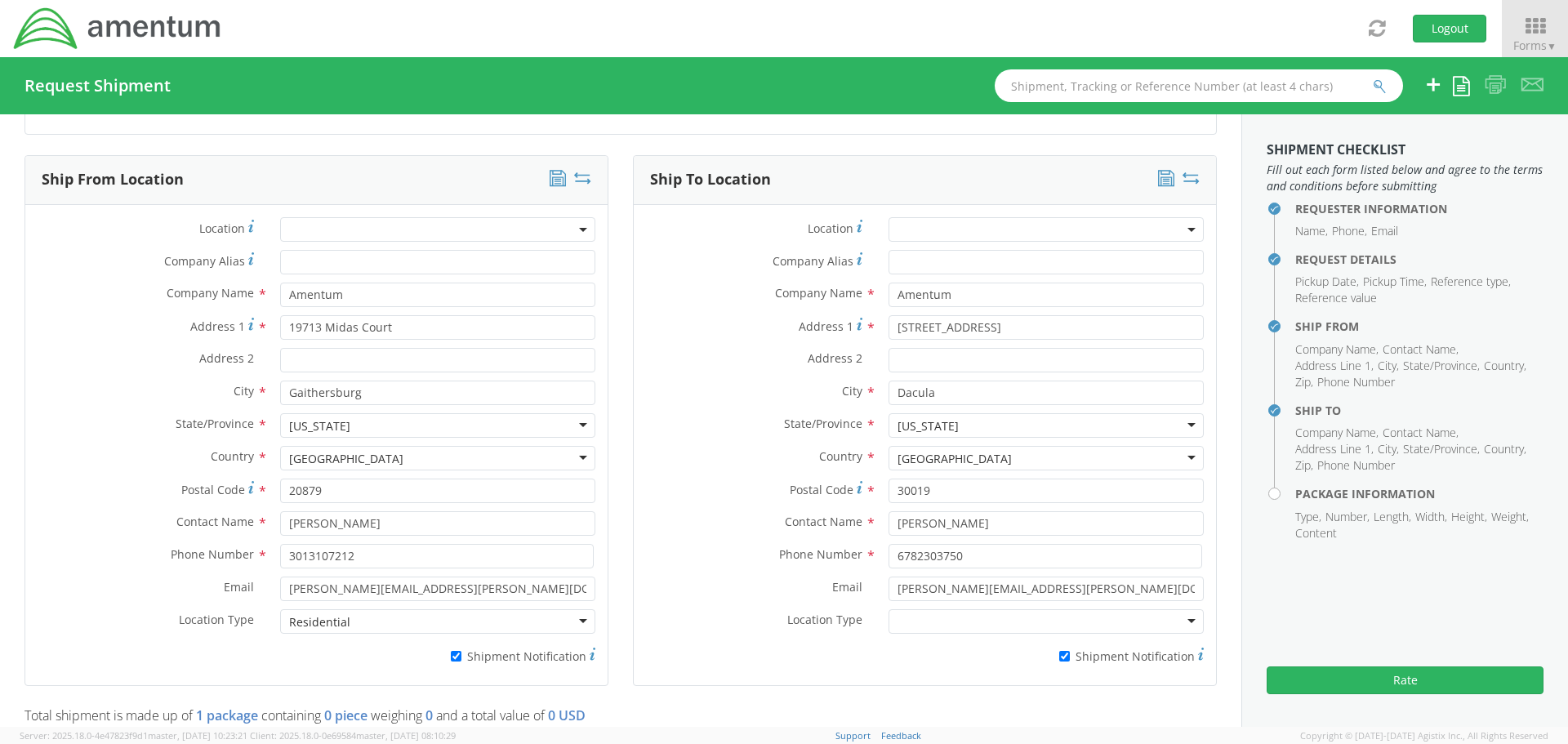
click at [933, 616] on div at bounding box center [1045, 620] width 315 height 25
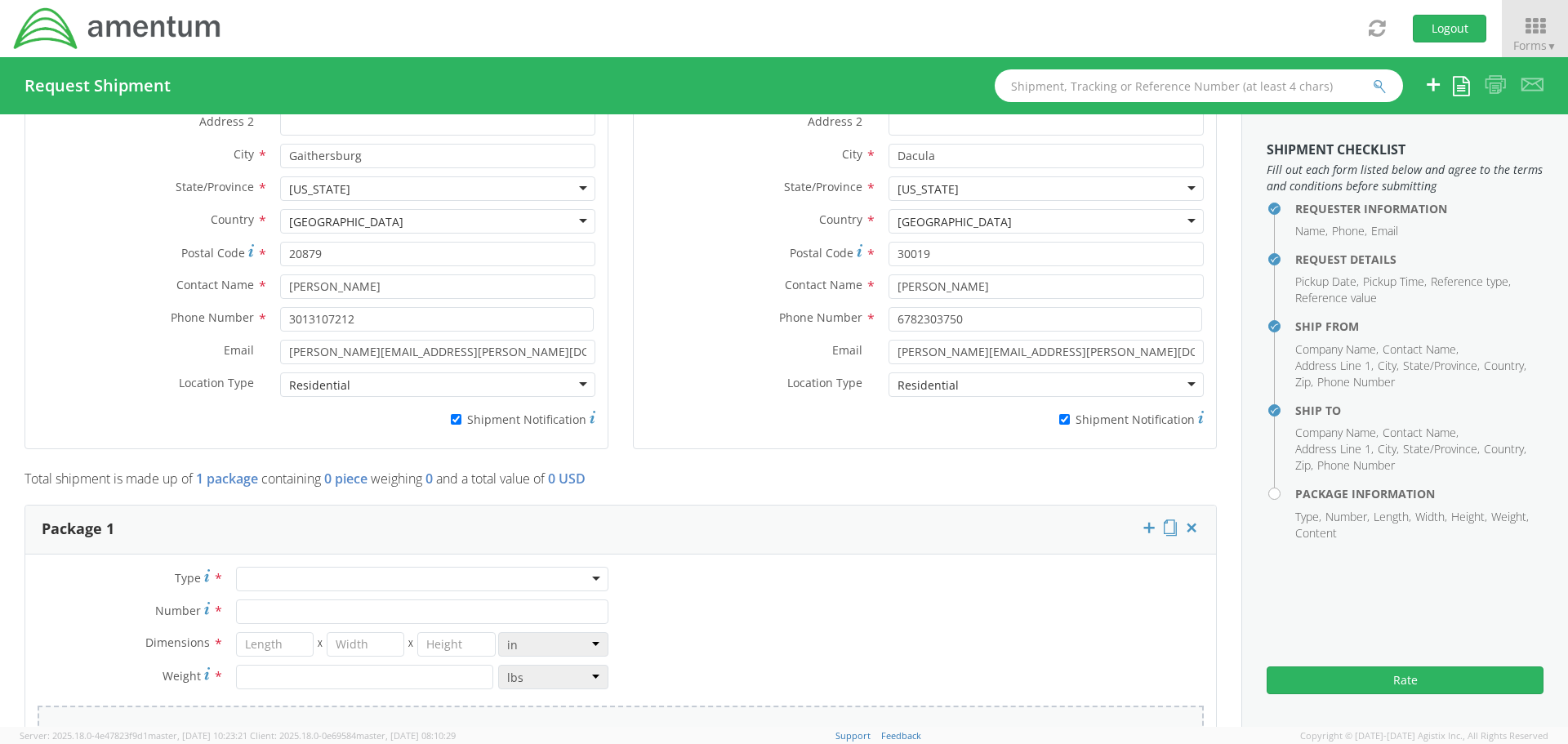
scroll to position [1062, 0]
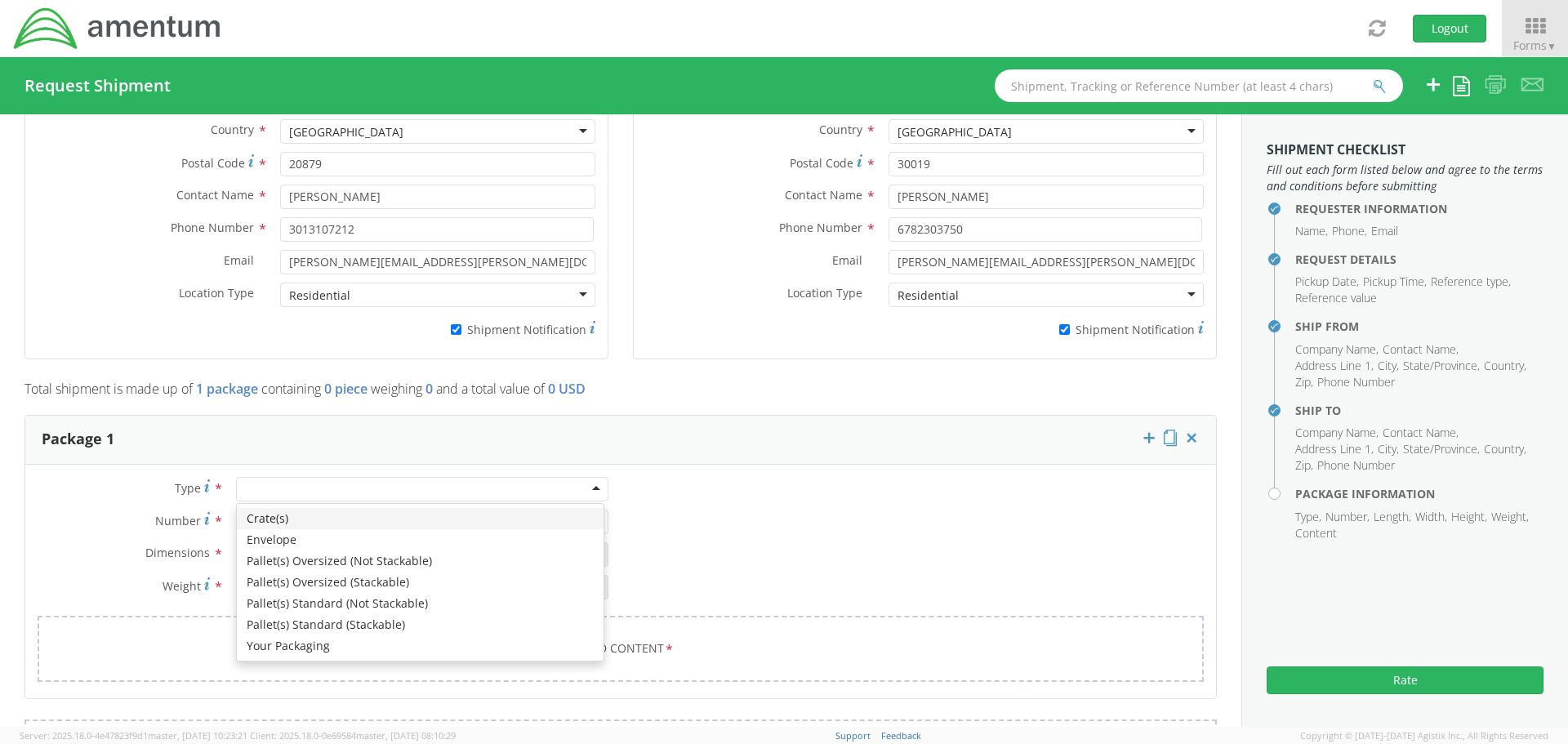
click at [277, 481] on div at bounding box center [423, 488] width 373 height 25
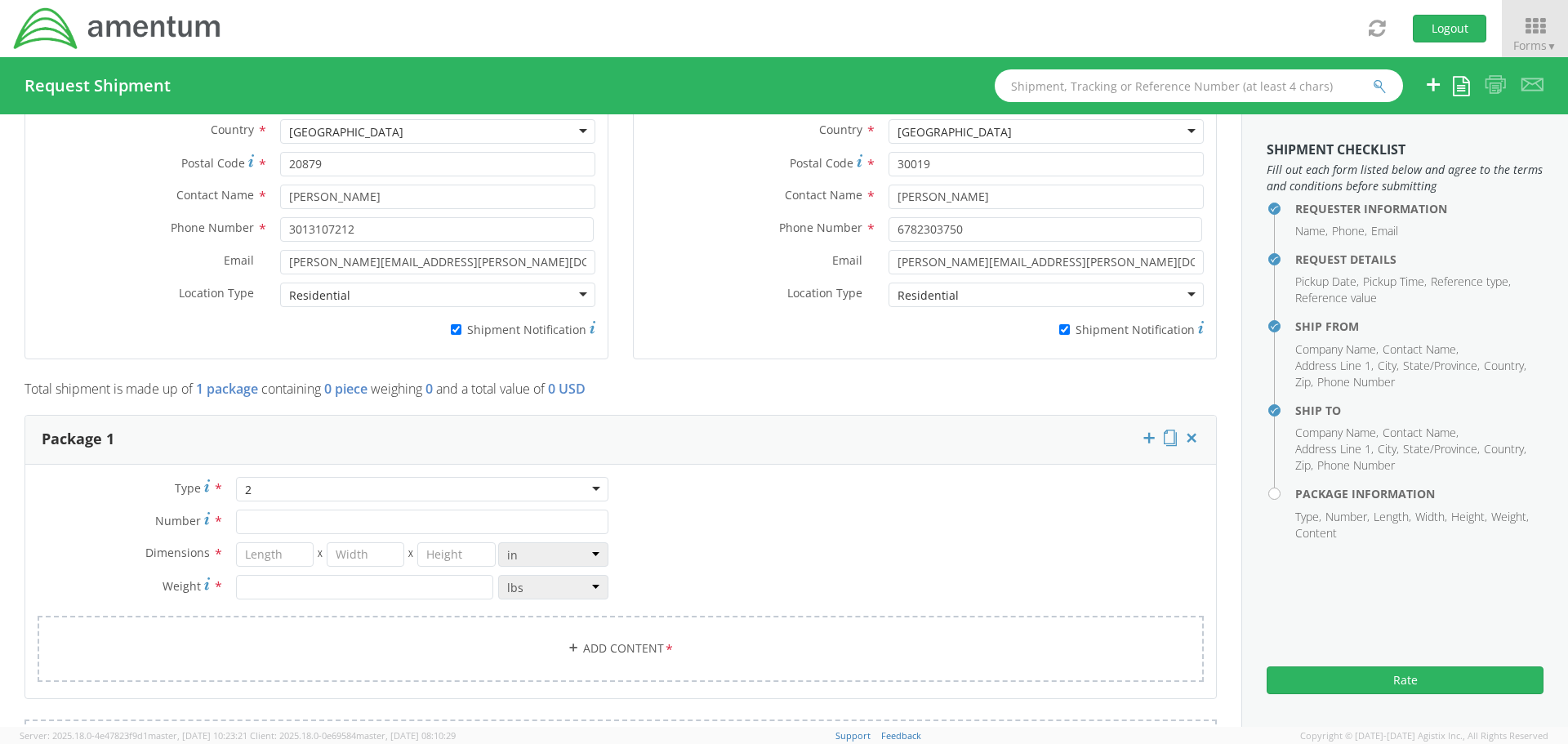
type input "2"
click at [278, 515] on input "Number *" at bounding box center [423, 521] width 373 height 25
type input "1"
click at [278, 543] on input "number" at bounding box center [275, 554] width 77 height 25
type input "9"
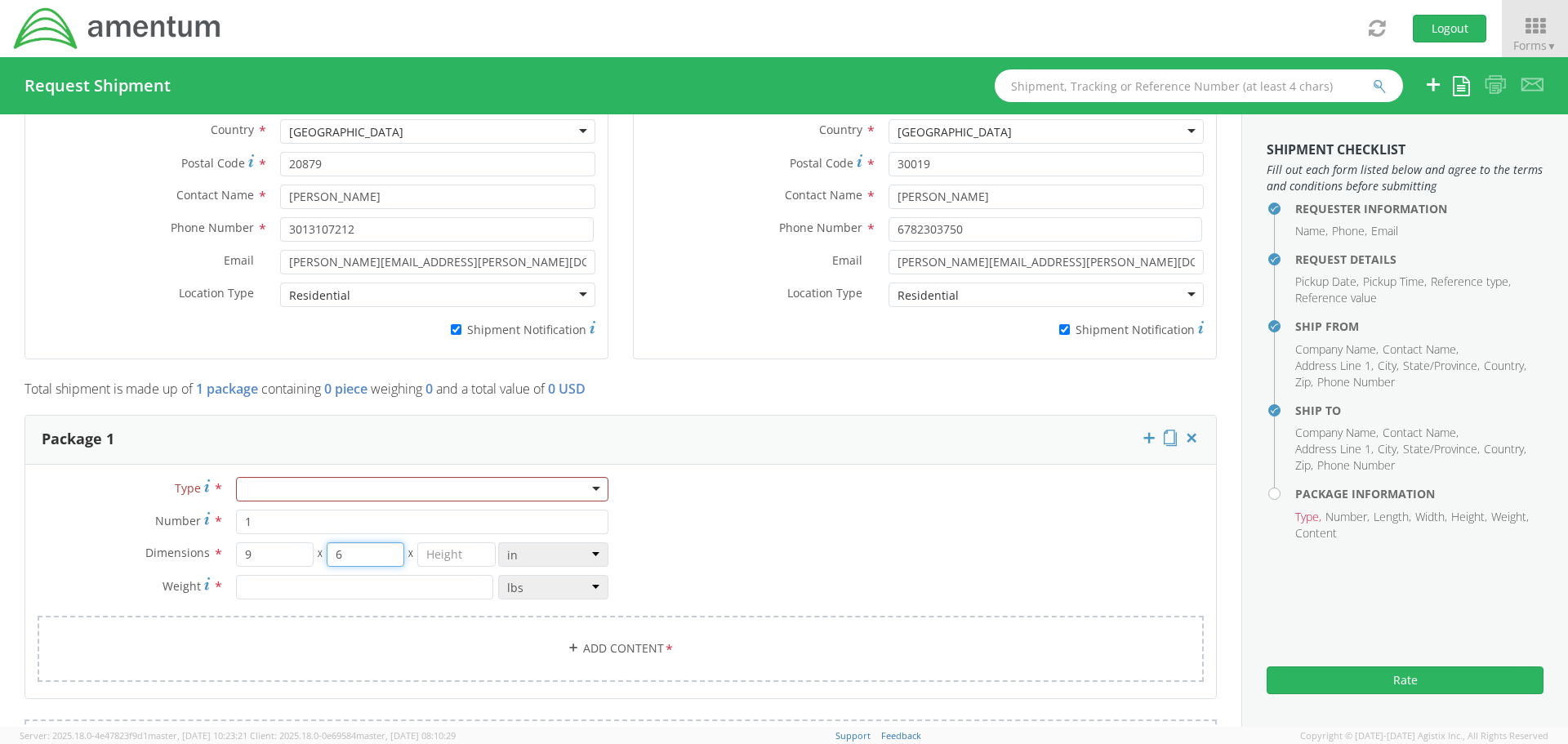
type input "6"
type input "4"
click at [274, 520] on input "1" at bounding box center [423, 521] width 373 height 25
click at [272, 589] on input "number" at bounding box center [365, 586] width 257 height 25
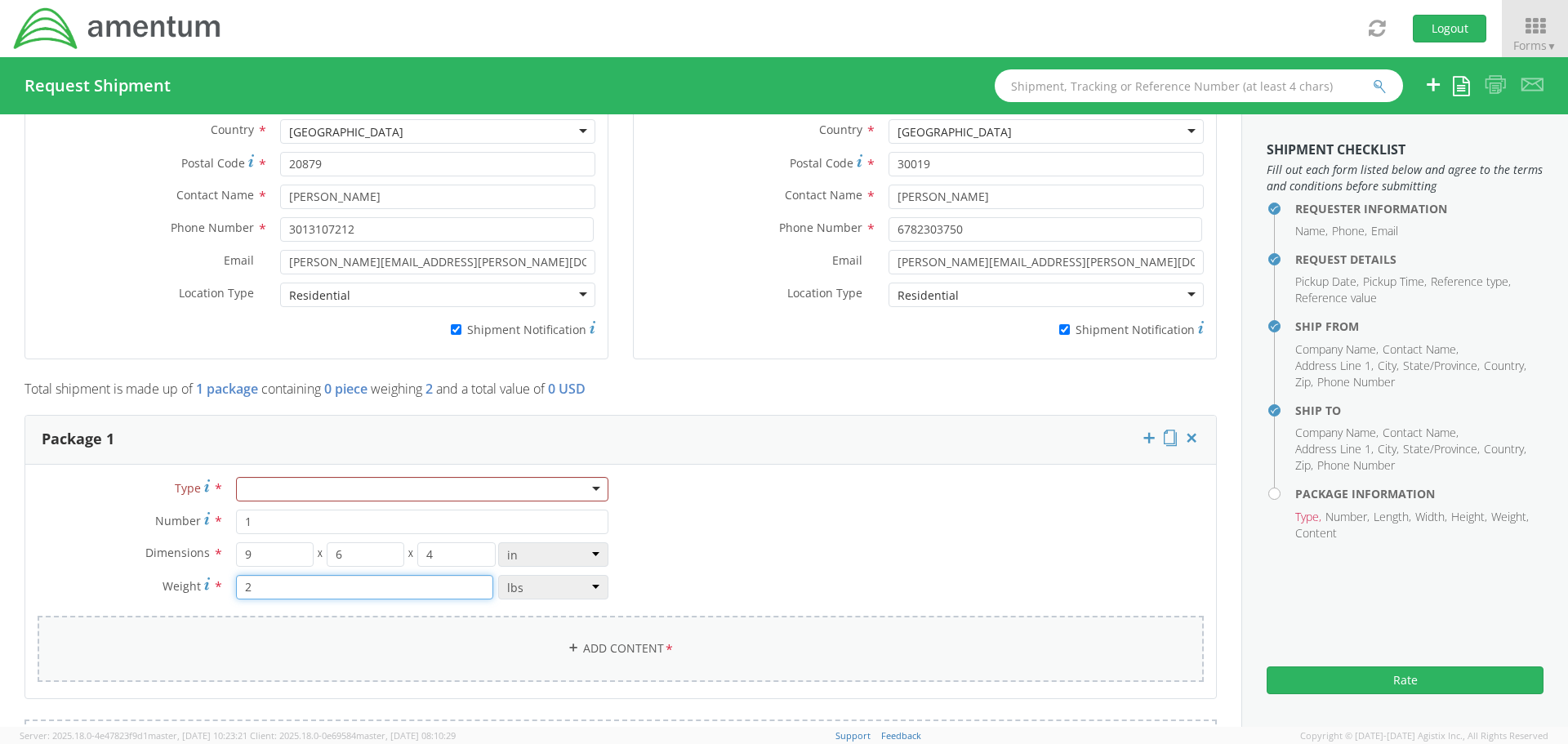
type input "2"
click at [614, 655] on link "Add Content *" at bounding box center [620, 648] width 1166 height 66
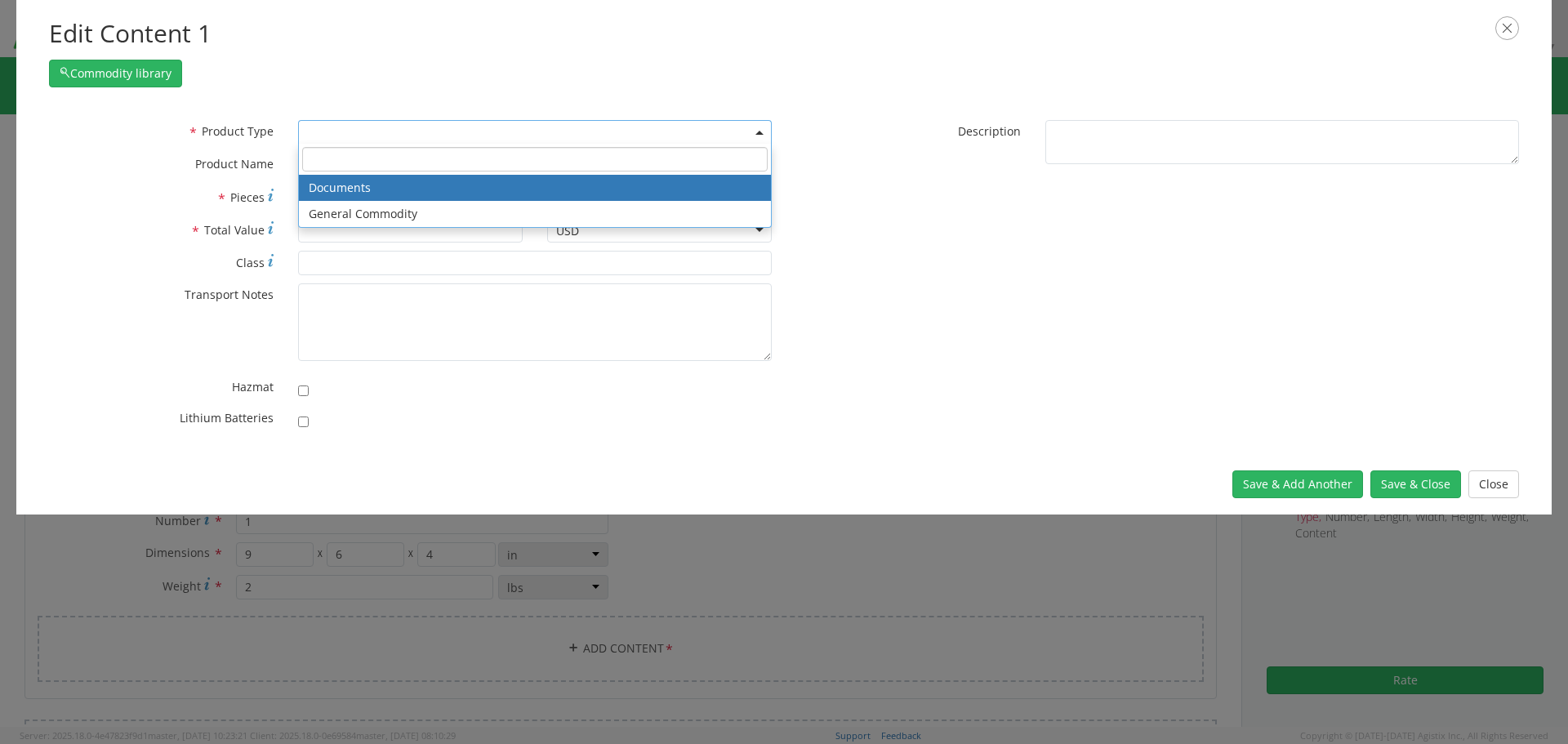
click at [328, 133] on span at bounding box center [534, 131] width 474 height 25
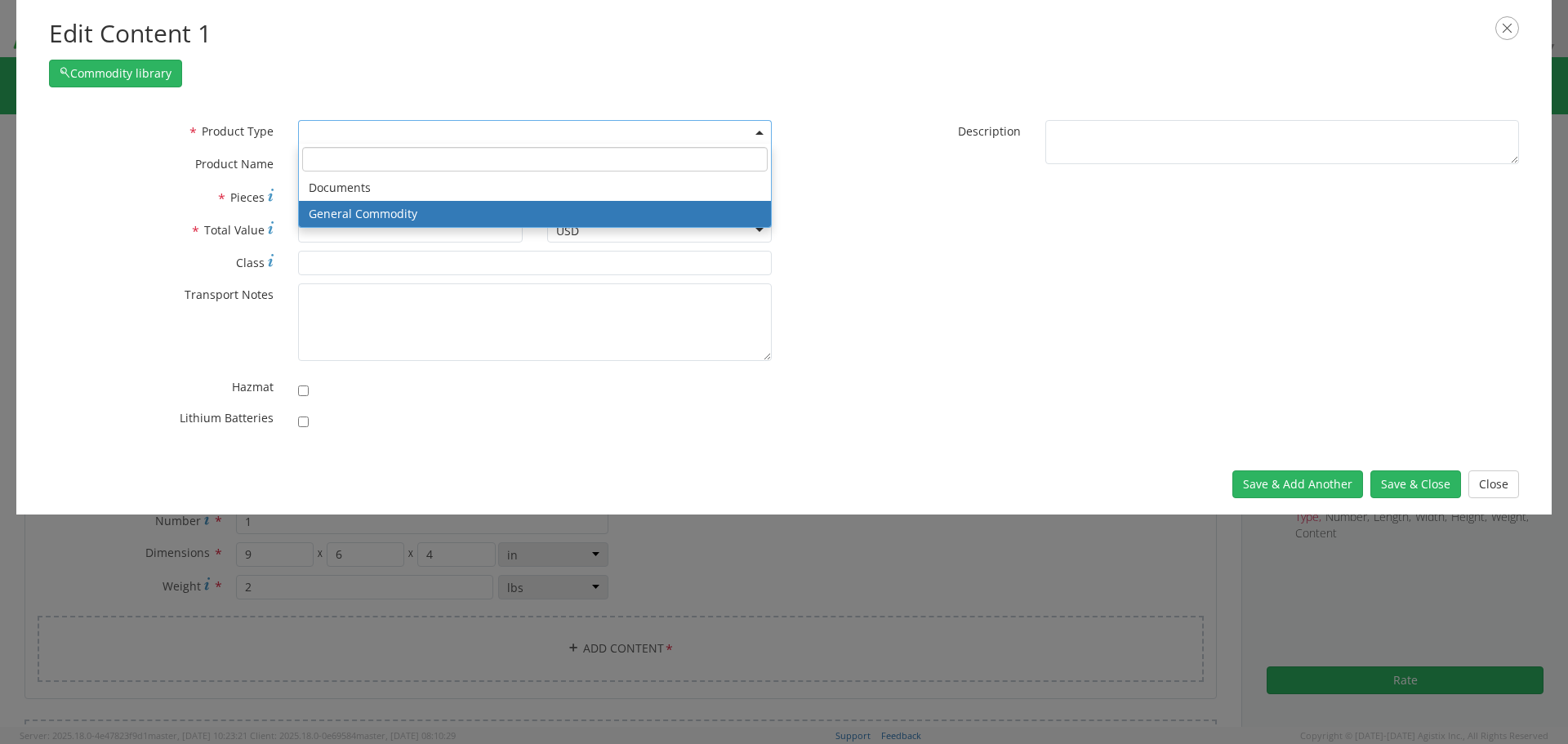
select select "COMMODITY"
type input "General Commodity"
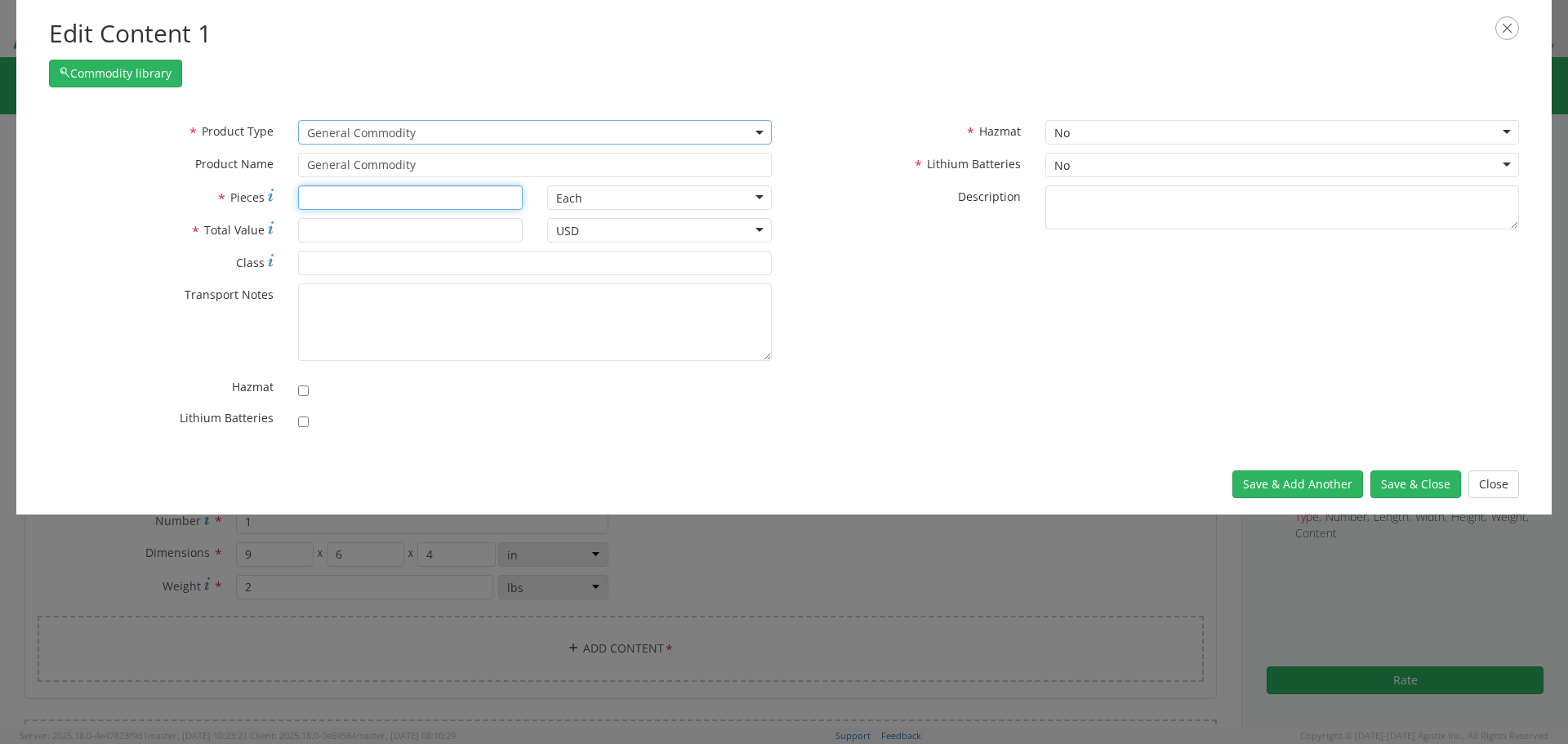
click at [343, 200] on input "* Pieces" at bounding box center [410, 197] width 225 height 25
type input "1"
click at [356, 228] on input "* Total Value" at bounding box center [410, 229] width 225 height 25
type input "350"
click at [1107, 168] on div "No" at bounding box center [1282, 165] width 474 height 25
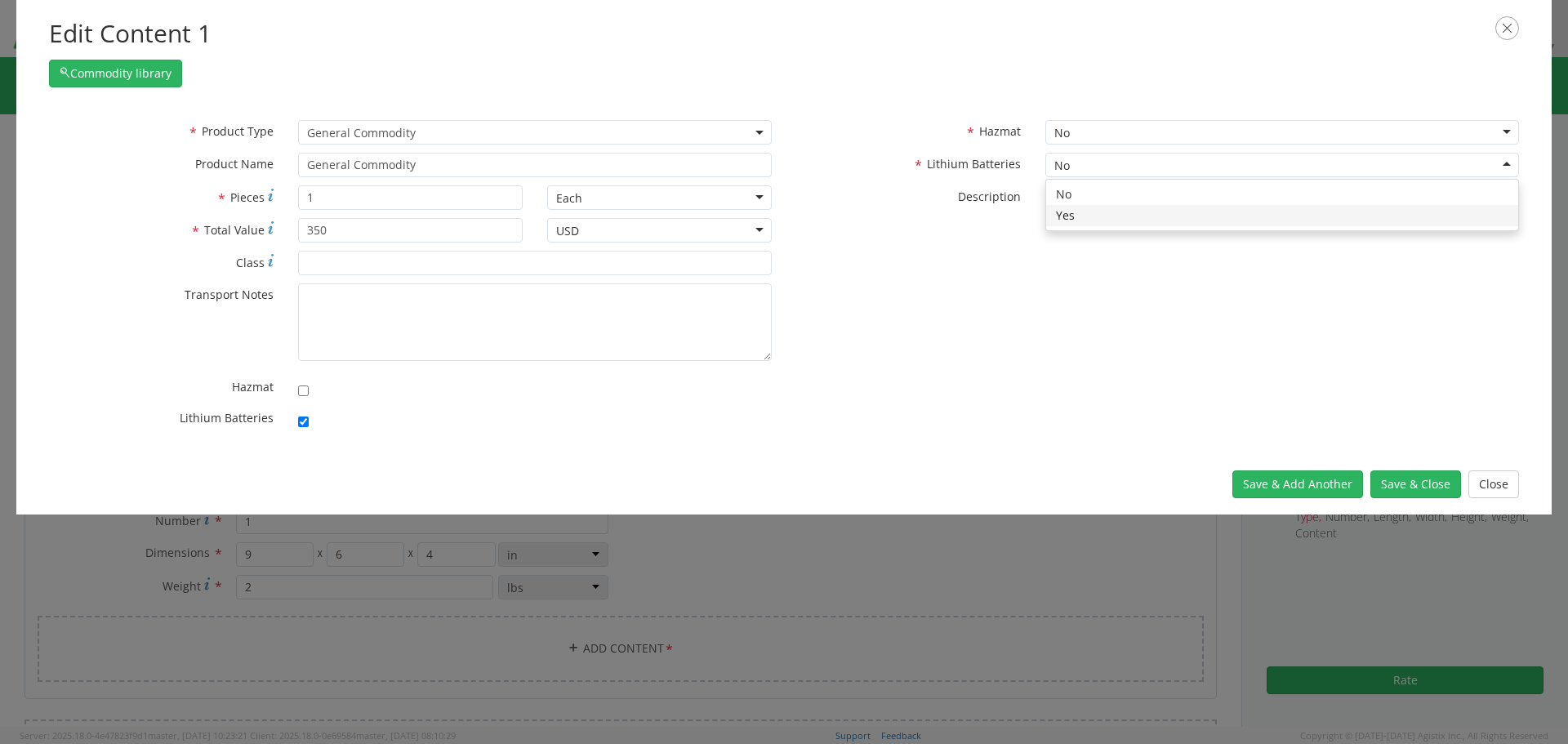
checkbox input "true"
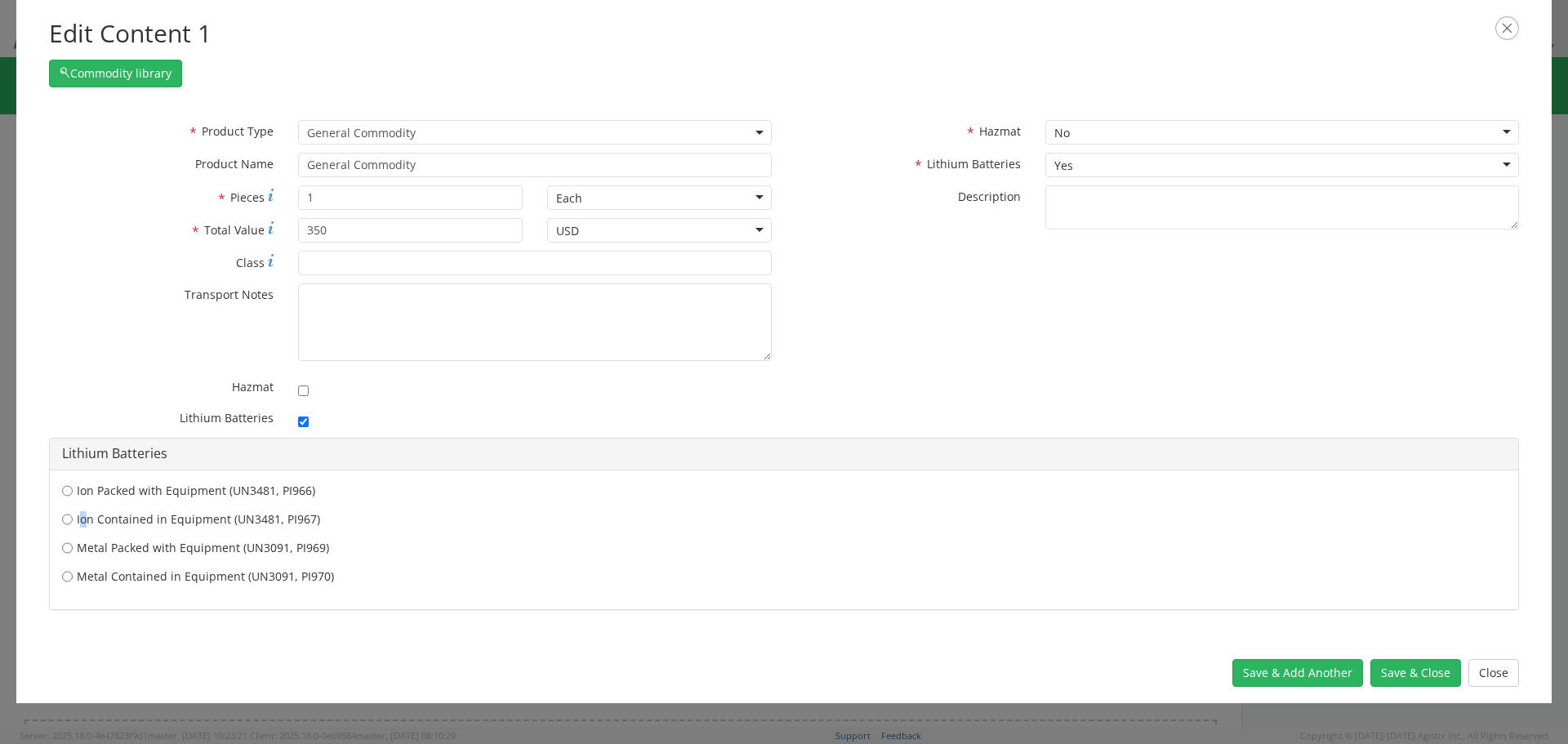
click at [78, 518] on label "Ion Contained in Equipment (UN3481, PI967)" at bounding box center [784, 519] width 1444 height 17
click at [1412, 669] on button "Save & Close" at bounding box center [1416, 672] width 90 height 27
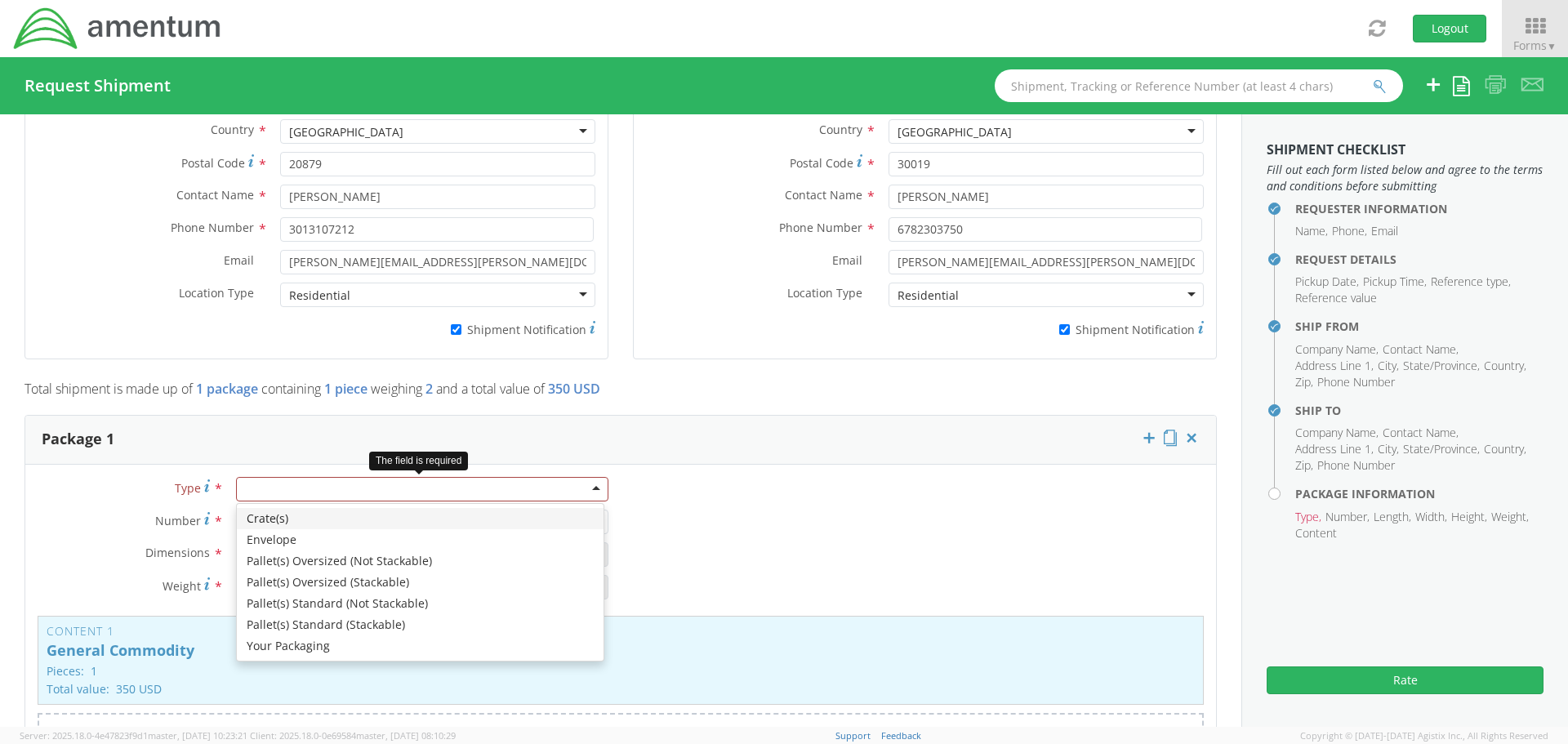
click at [247, 486] on div at bounding box center [423, 488] width 373 height 25
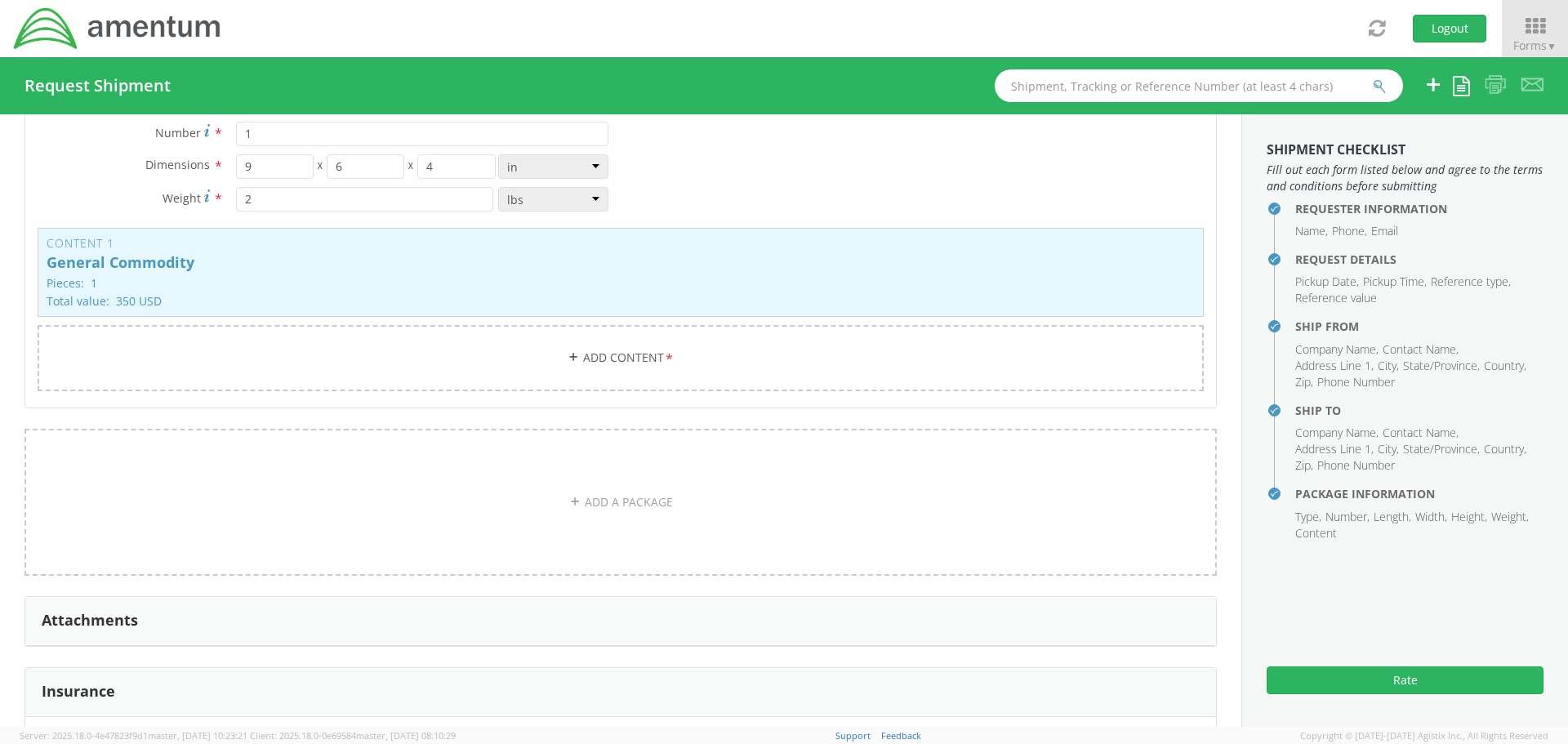
scroll to position [1469, 0]
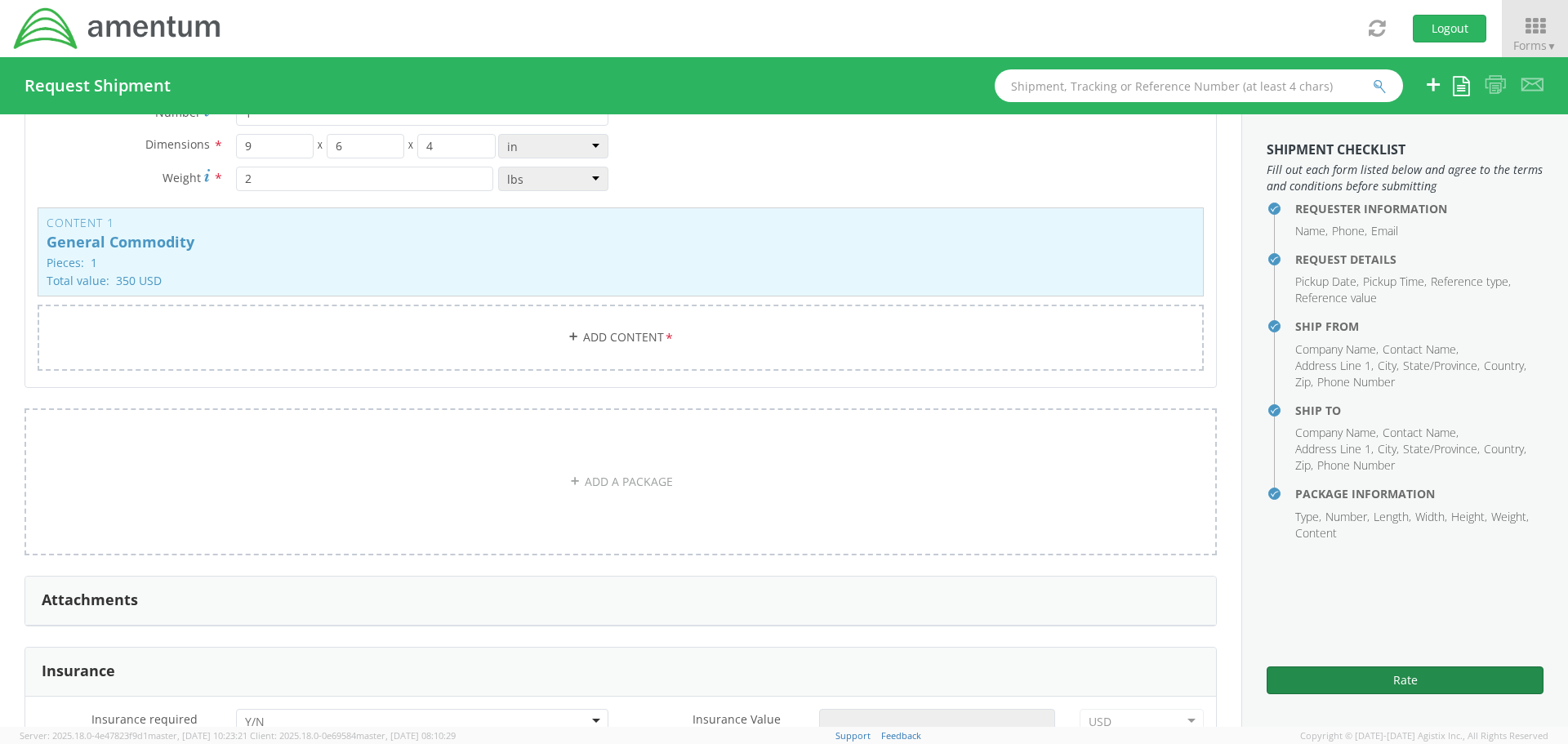
click at [1378, 672] on button "Rate" at bounding box center [1405, 680] width 277 height 27
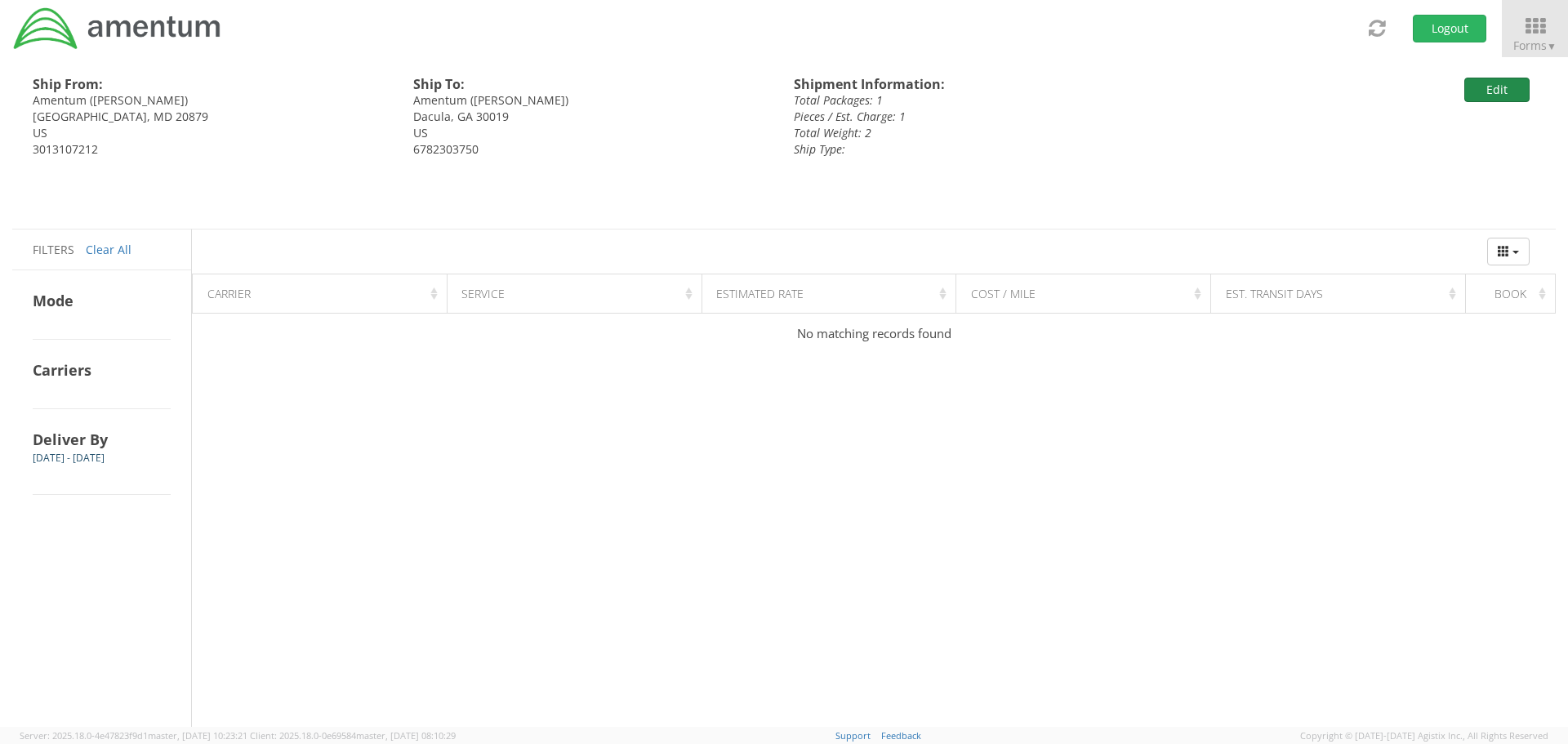
click at [1495, 89] on button "Edit" at bounding box center [1496, 89] width 66 height 25
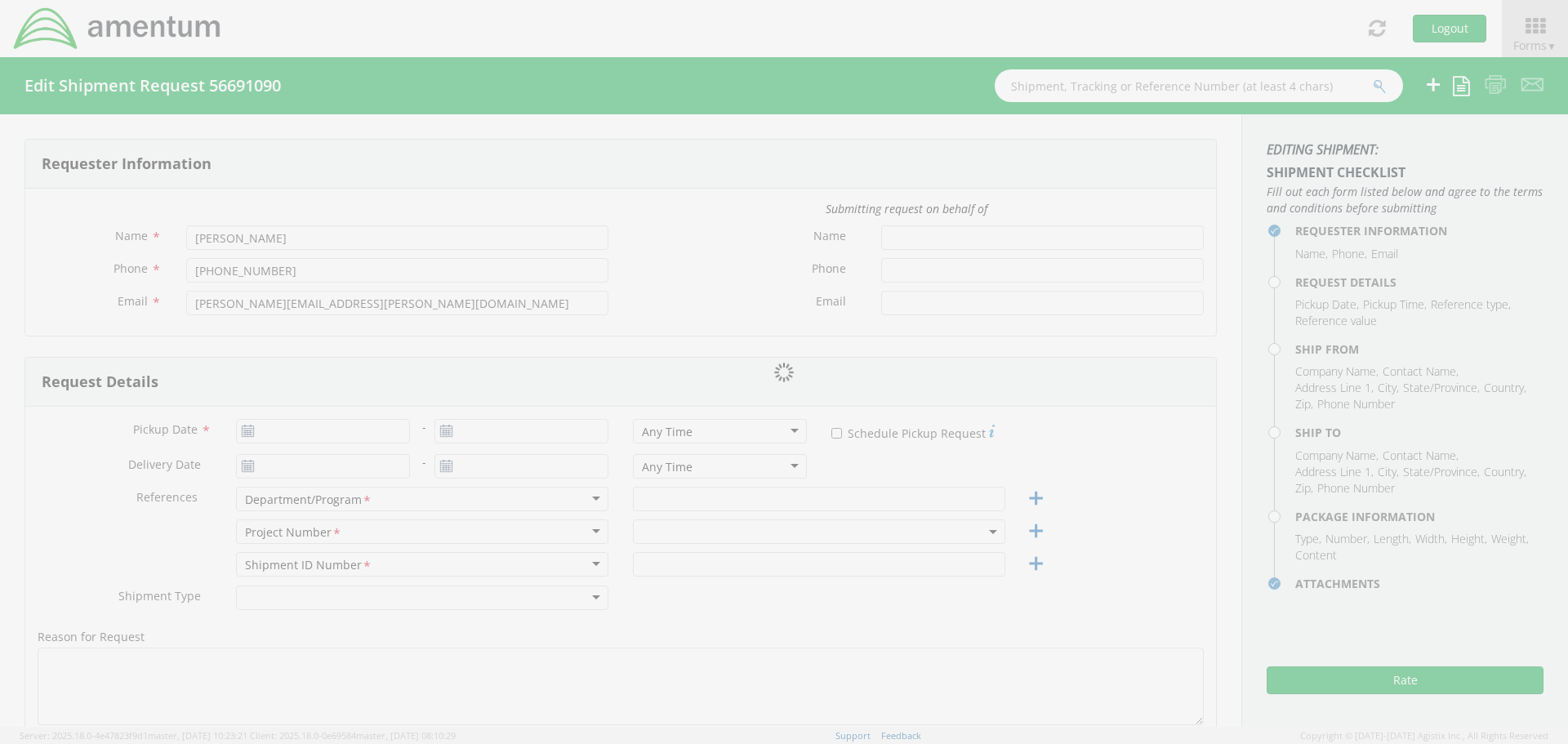
type input "[DATE]"
type input "CLS Transit"
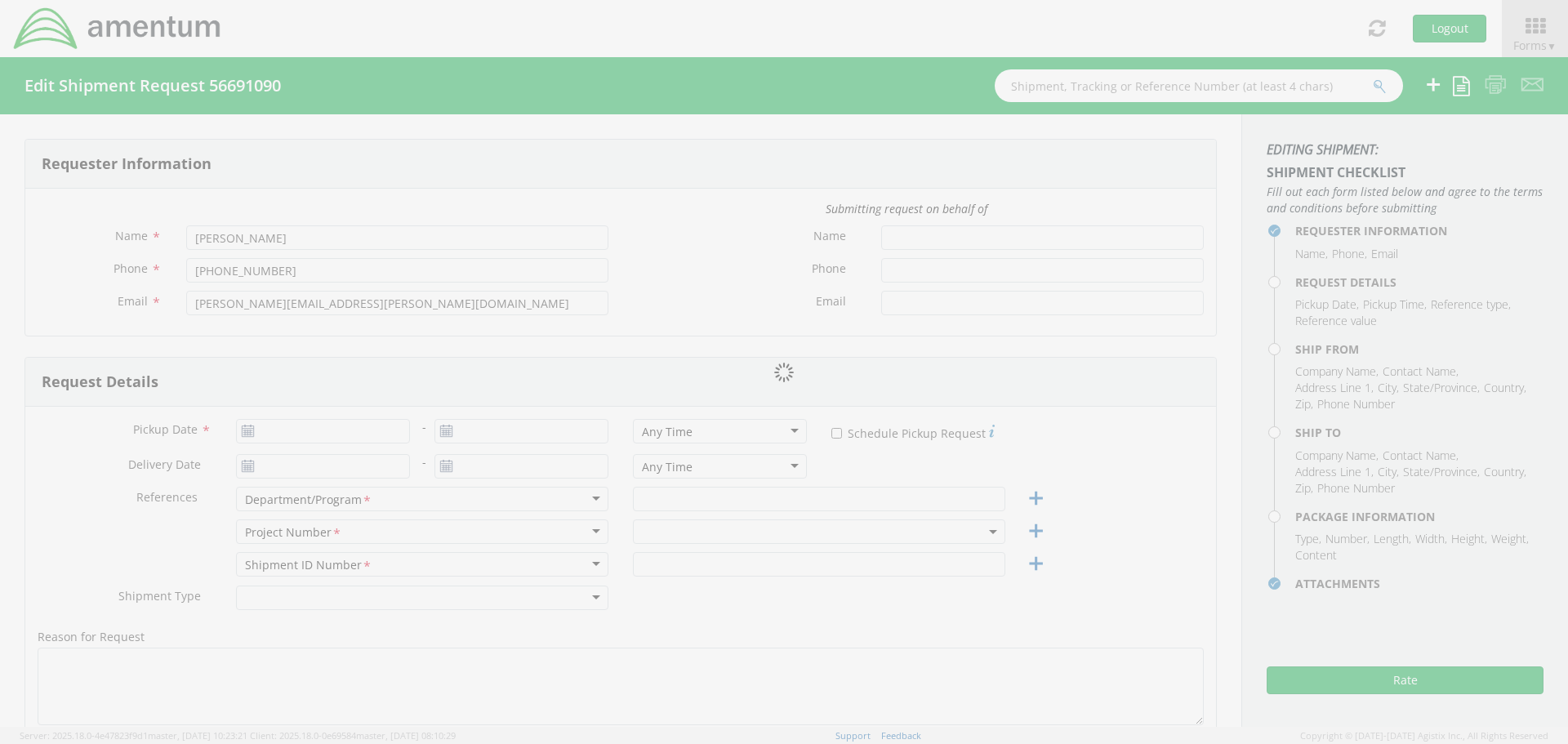
type input "iNC0253581"
type textarea "Cell Phone"
select select
type input "Amentum"
type input "19713 Midas Court"
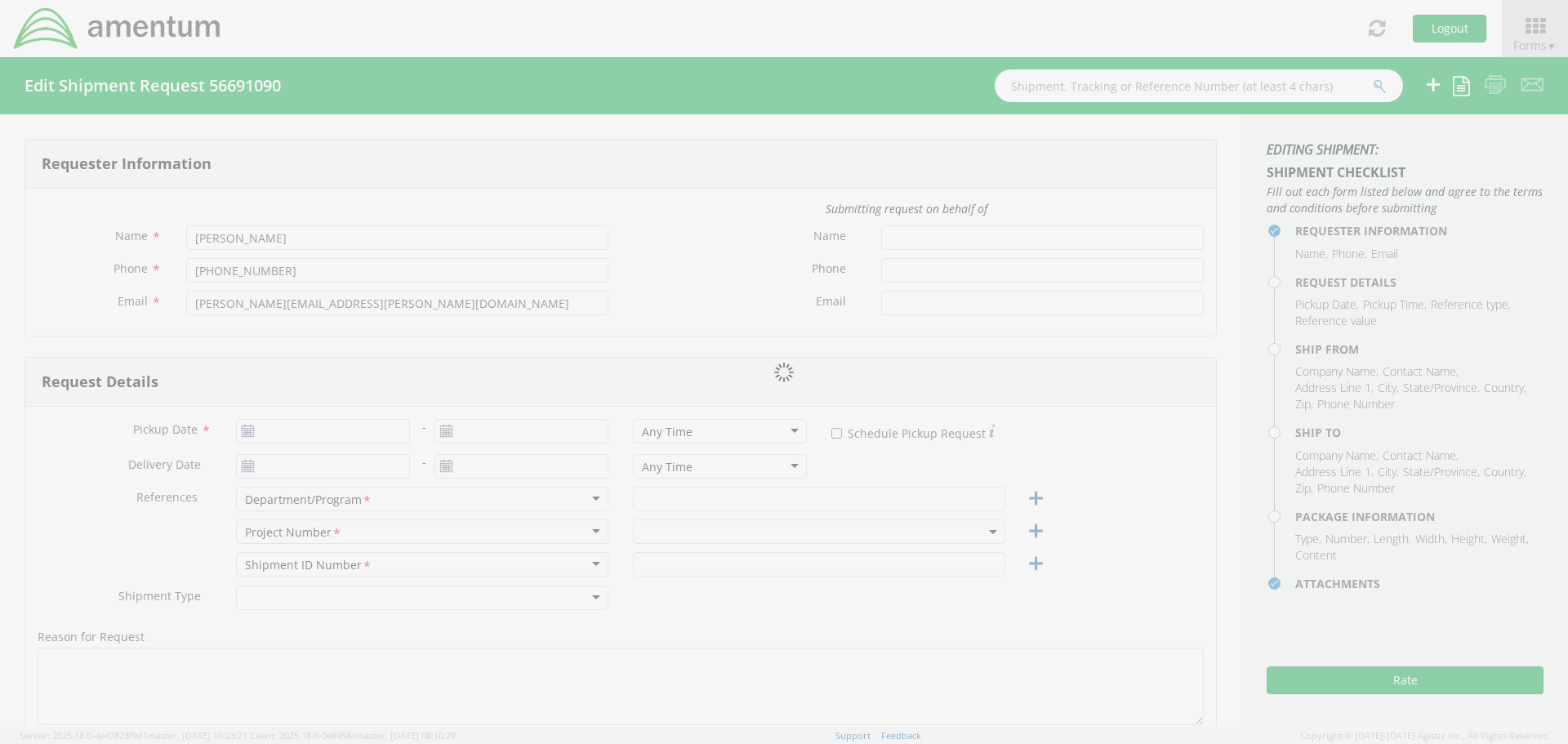
type input "Gaithersburg"
type input "20879"
type input "[PERSON_NAME]"
type input "3013107212"
type input "[PERSON_NAME][EMAIL_ADDRESS][PERSON_NAME][DOMAIN_NAME]"
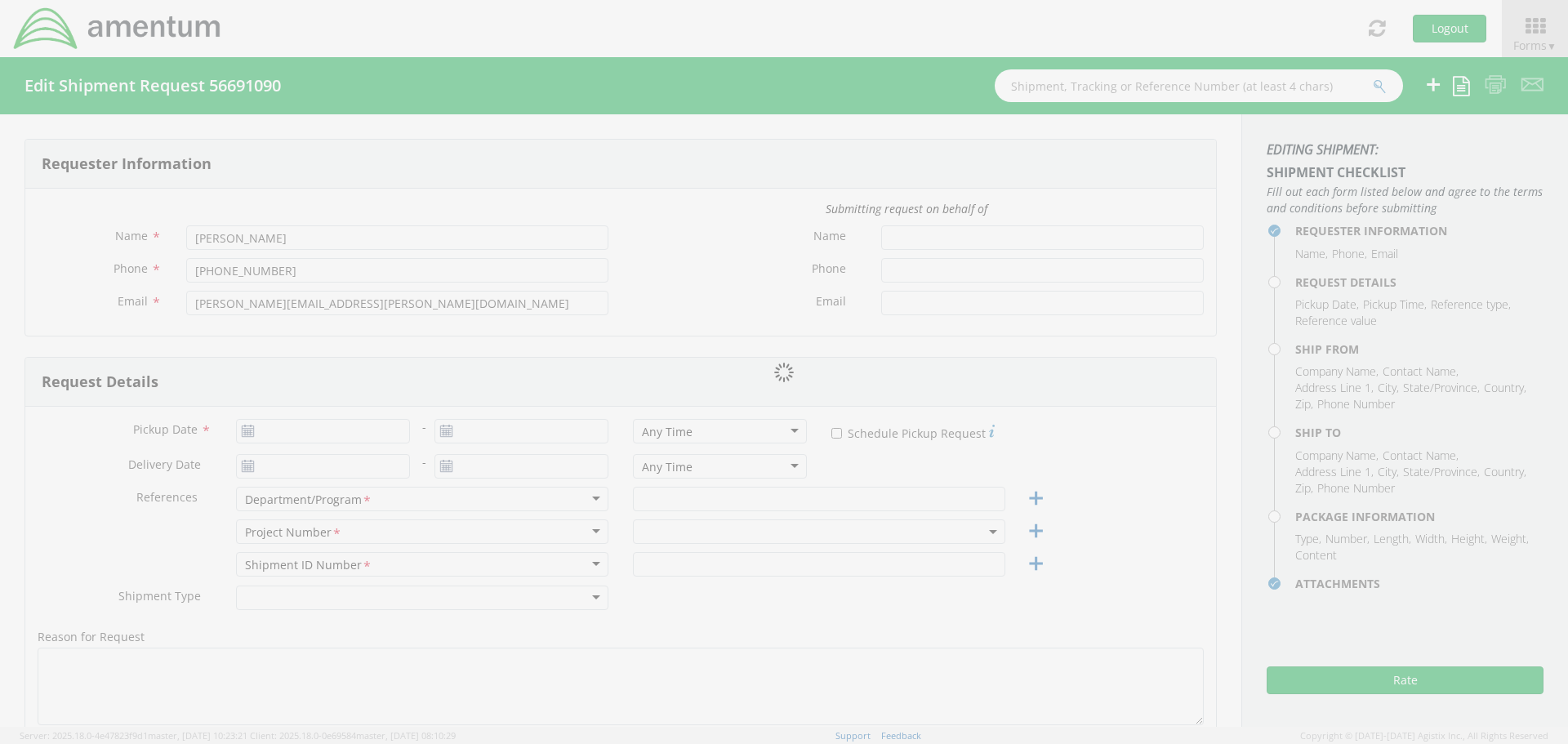
checkbox input "true"
select select
type input "Amentum"
type input "[STREET_ADDRESS]"
type input "Dacula"
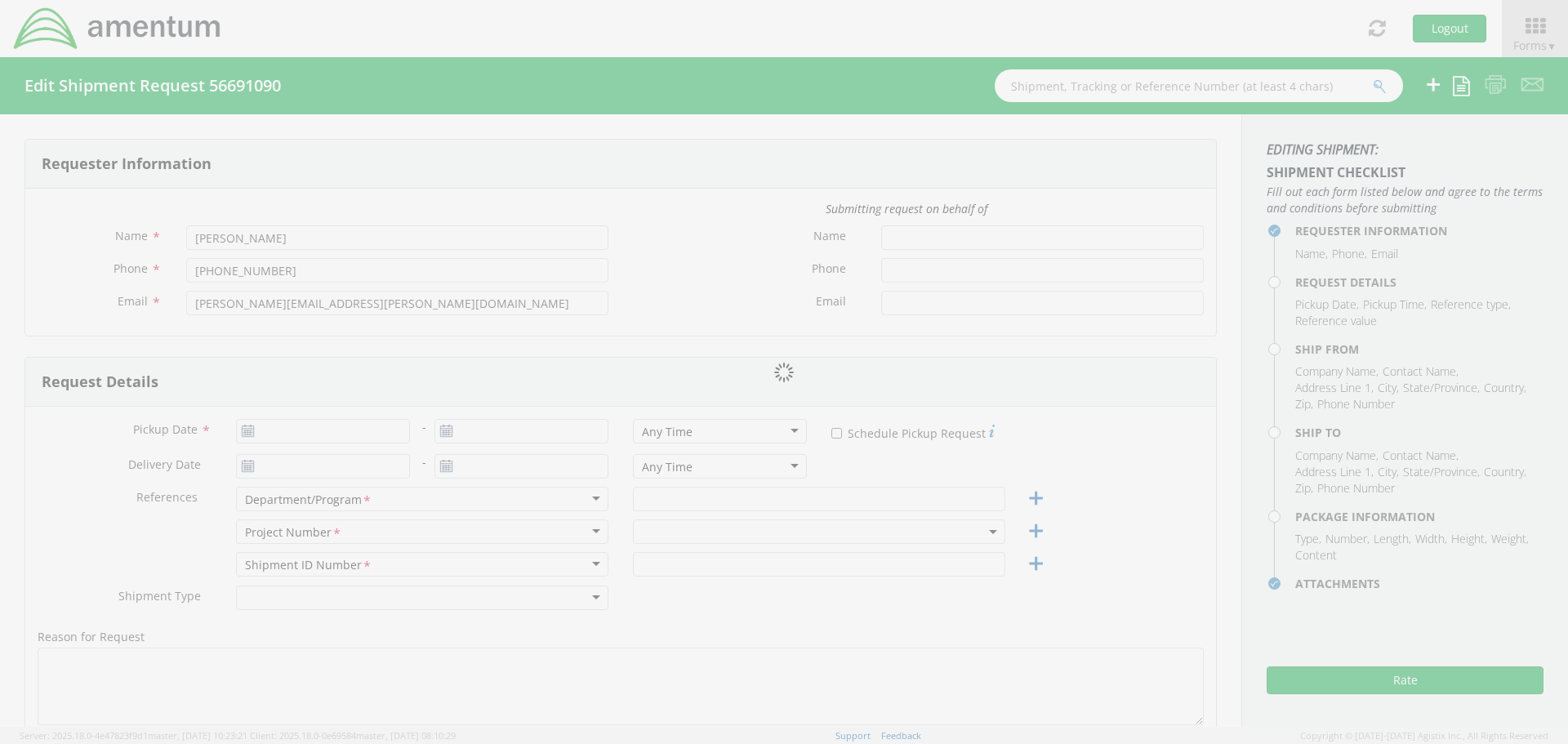
type input "30019"
type input "[PERSON_NAME]"
type input "6782303750"
type input "[PERSON_NAME][EMAIL_ADDRESS][PERSON_NAME][DOMAIN_NAME]"
checkbox input "true"
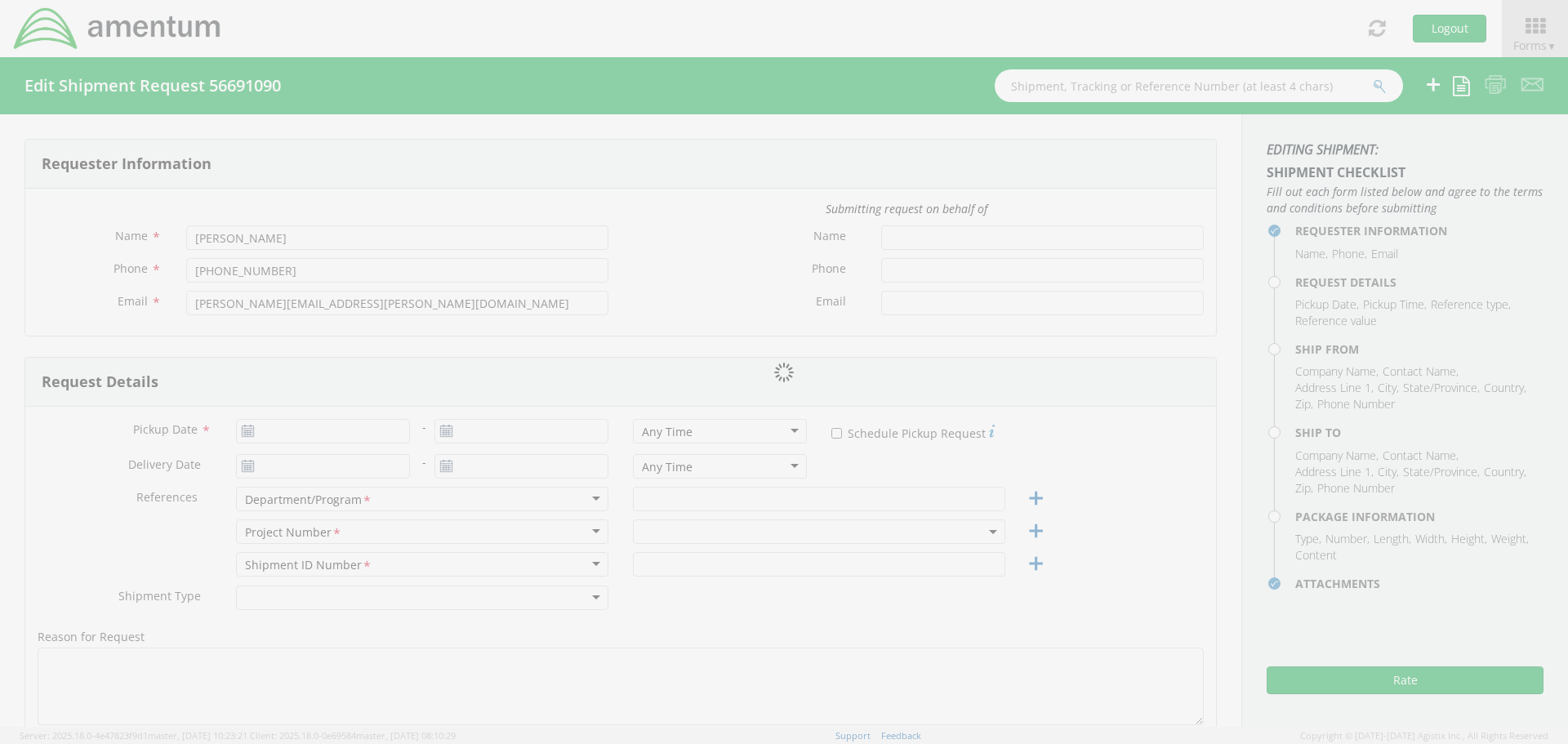
type input "1"
type input "9"
type input "6"
type input "4"
type input "2"
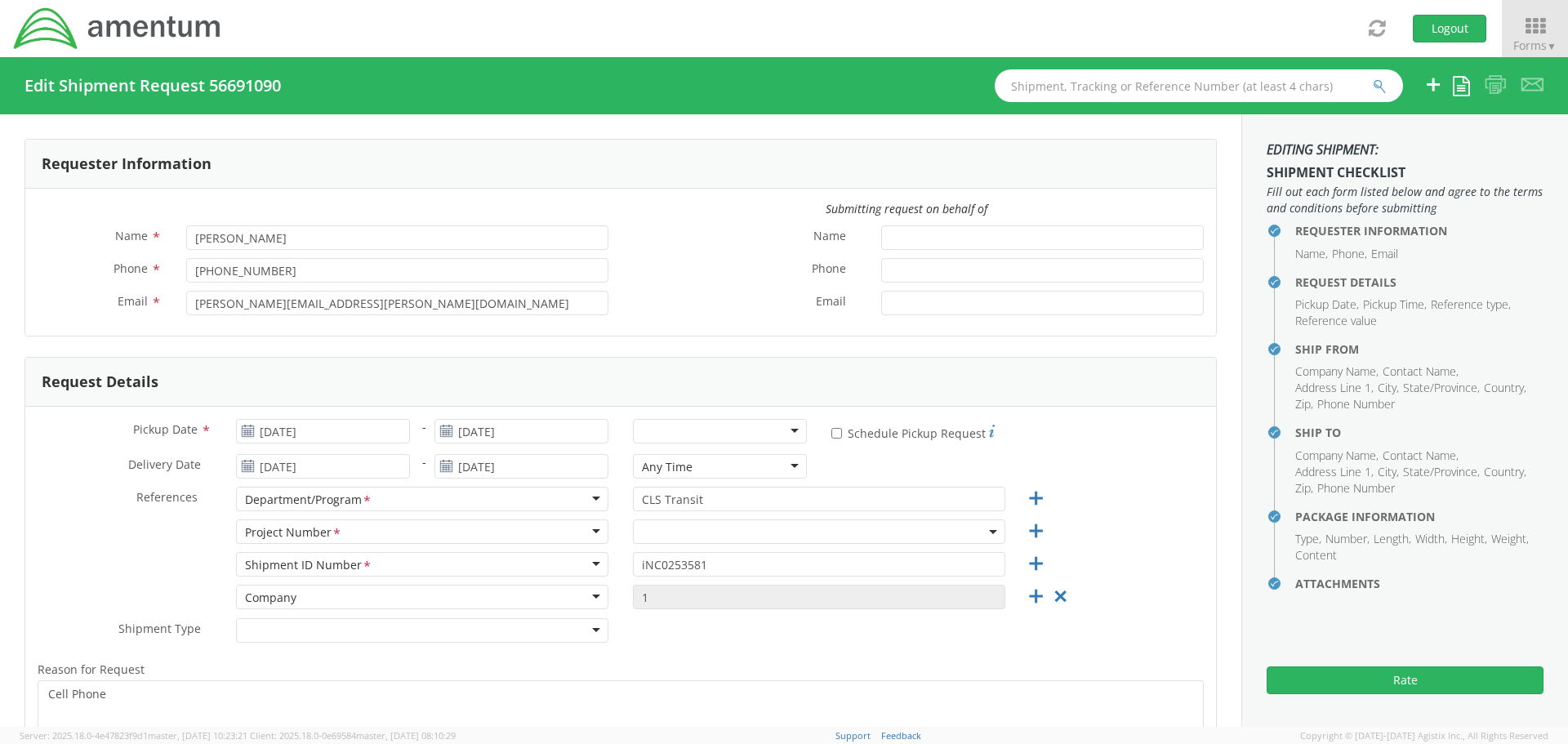
select select "ADMN.100123.SVDSK"
click at [657, 435] on div at bounding box center [719, 430] width 174 height 25
click at [1354, 680] on button "Rate" at bounding box center [1405, 680] width 277 height 27
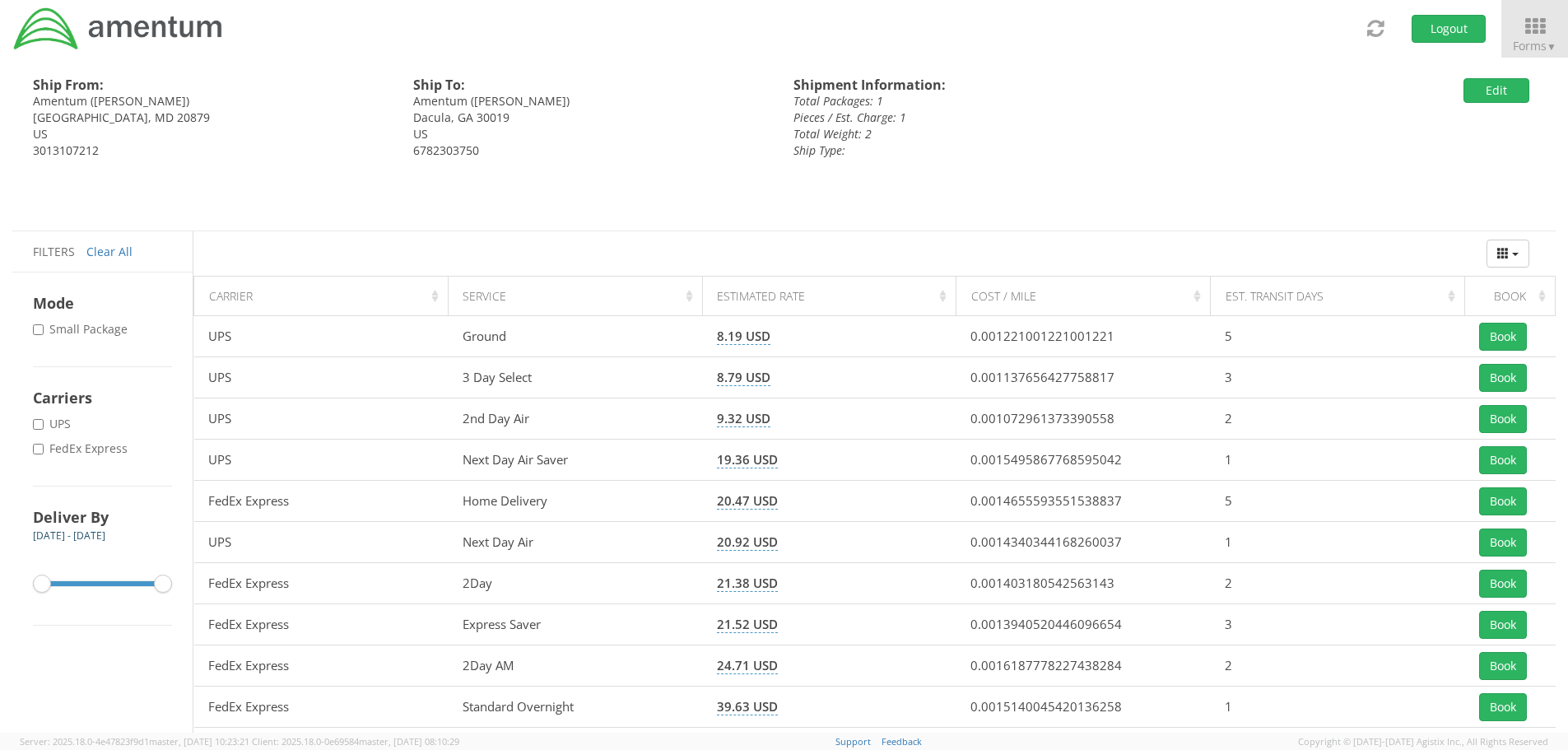
click at [66, 453] on label "* FedEx Express" at bounding box center [81, 449] width 98 height 17
click at [43, 453] on input "* FedEx Express" at bounding box center [38, 449] width 11 height 11
checkbox input "true"
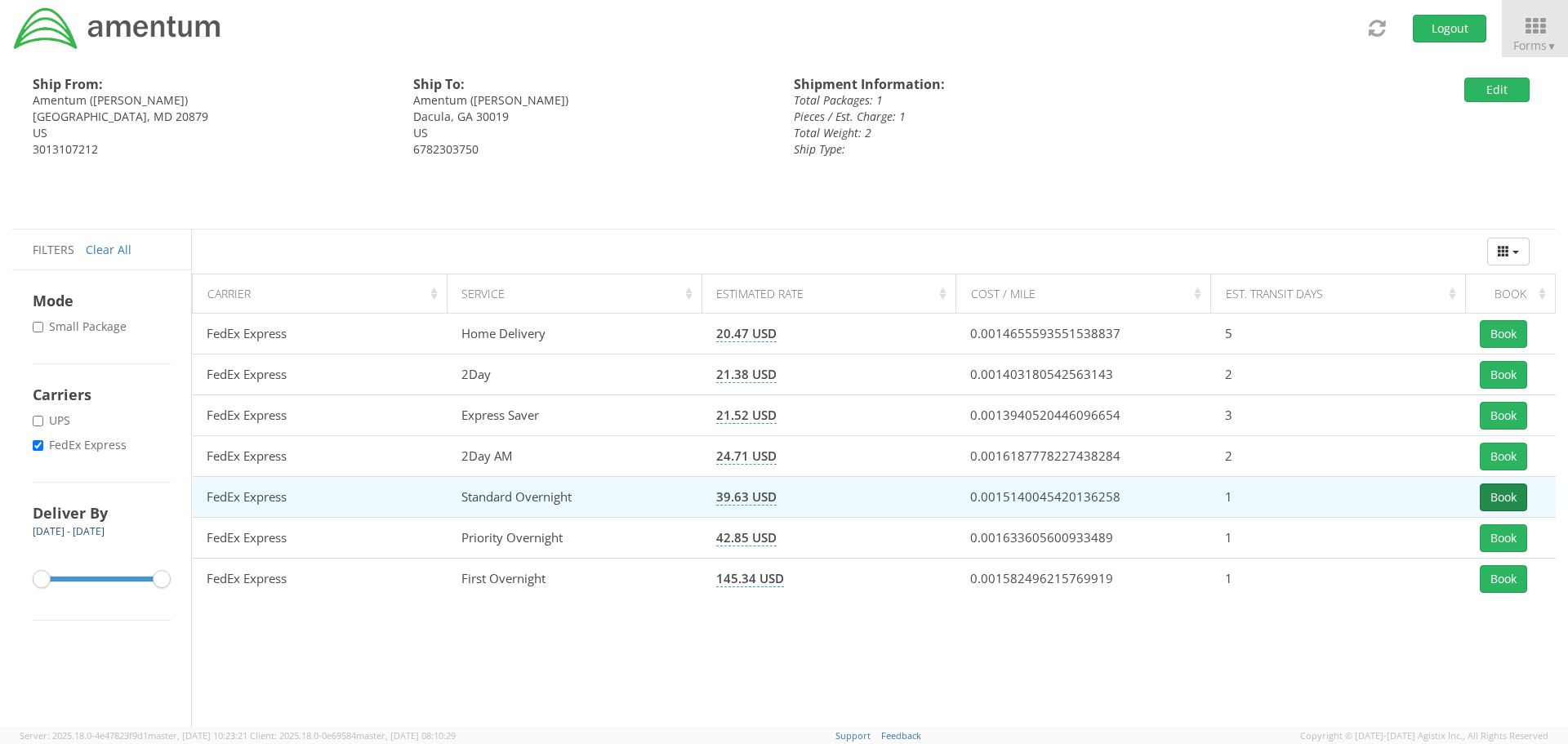
click at [1507, 501] on button "Book" at bounding box center [1503, 497] width 47 height 27
